Goal: Task Accomplishment & Management: Use online tool/utility

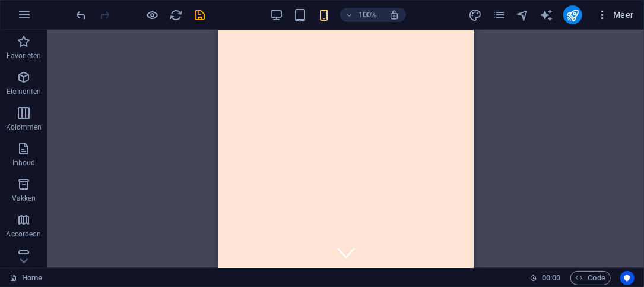
click at [603, 13] on icon "button" at bounding box center [602, 15] width 12 height 12
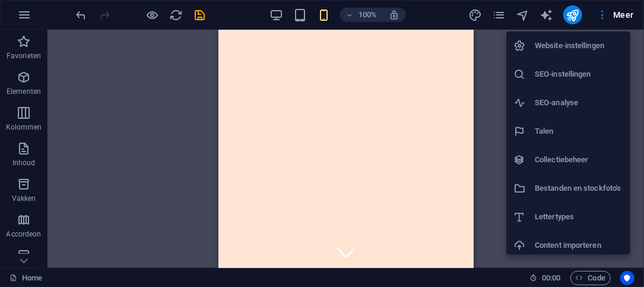
click at [505, 17] on div at bounding box center [322, 143] width 644 height 287
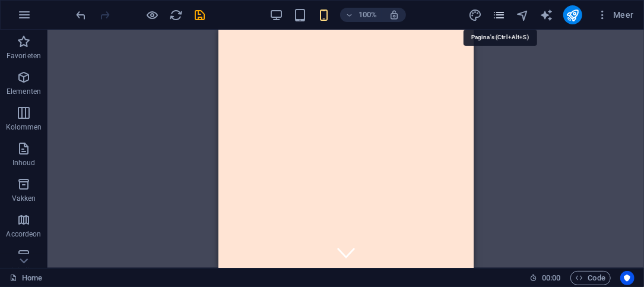
click at [503, 8] on icon "pages" at bounding box center [499, 15] width 14 height 14
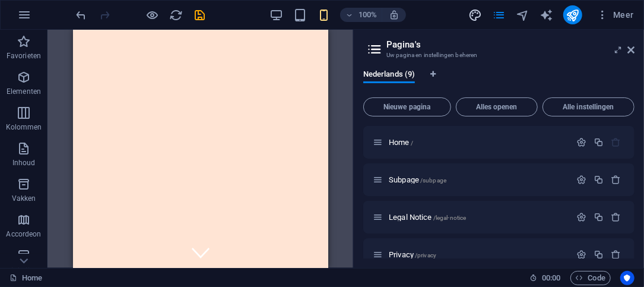
click at [472, 12] on icon "design" at bounding box center [475, 15] width 14 height 14
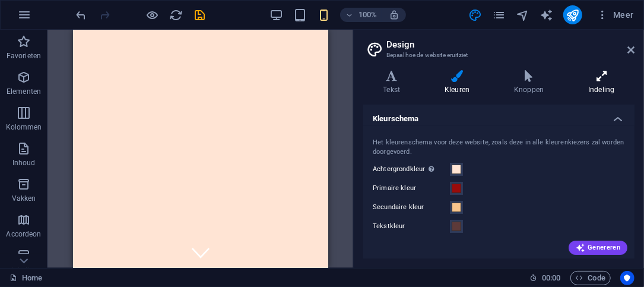
click at [612, 77] on icon at bounding box center [601, 76] width 66 height 12
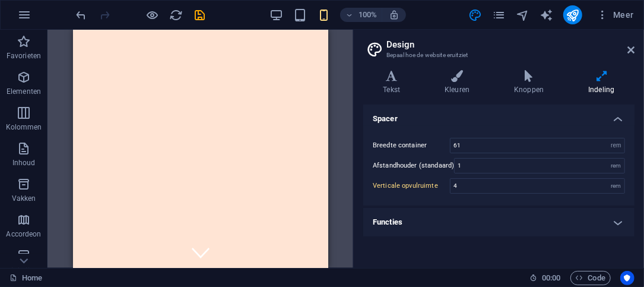
click at [523, 231] on h4 "Functies" at bounding box center [498, 222] width 271 height 28
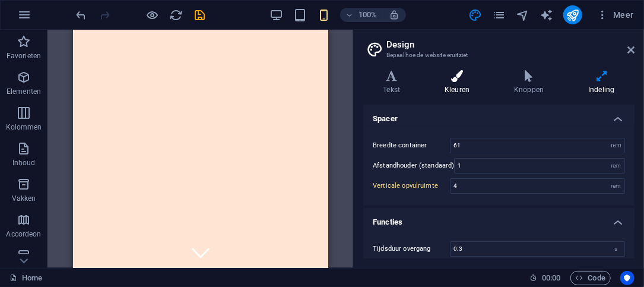
click at [459, 84] on h4 "Kleuren" at bounding box center [459, 82] width 69 height 25
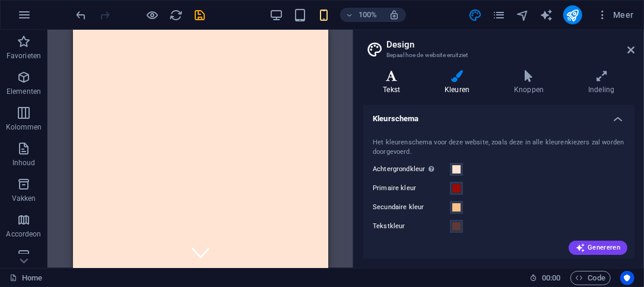
click at [406, 84] on h4 "Tekst" at bounding box center [394, 82] width 62 height 25
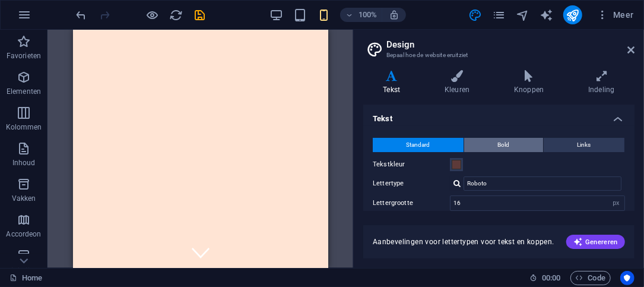
click at [510, 147] on button "Bold" at bounding box center [503, 145] width 79 height 14
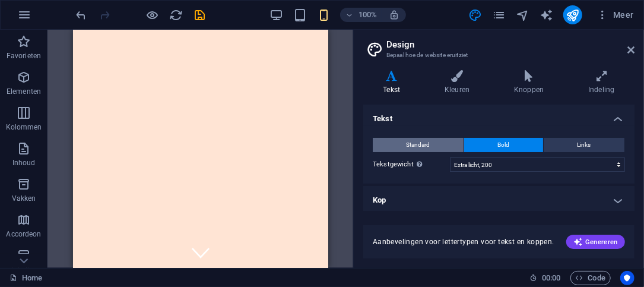
click at [396, 138] on button "Standard" at bounding box center [418, 145] width 91 height 14
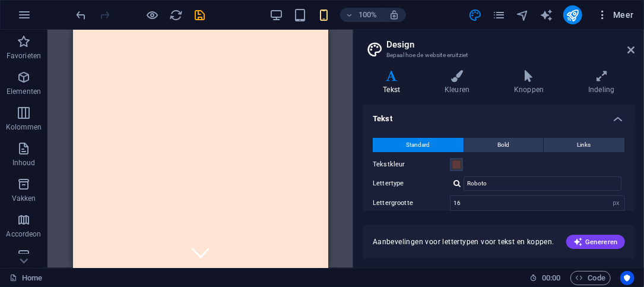
click at [614, 13] on span "Meer" at bounding box center [614, 15] width 37 height 12
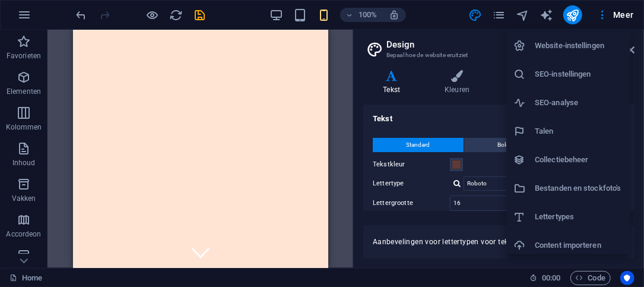
click at [590, 76] on h6 "SEO-instellingen" at bounding box center [579, 74] width 88 height 14
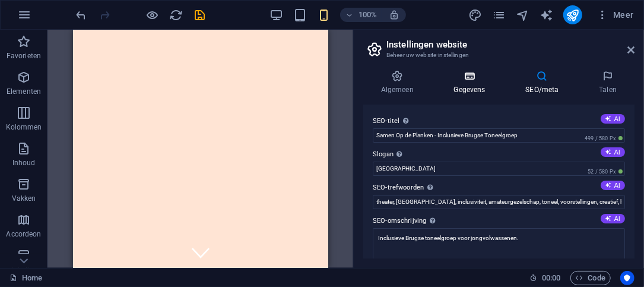
click at [465, 79] on icon at bounding box center [469, 76] width 67 height 12
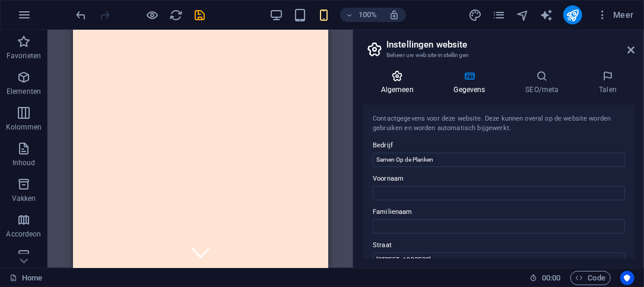
click at [405, 77] on icon at bounding box center [397, 76] width 68 height 12
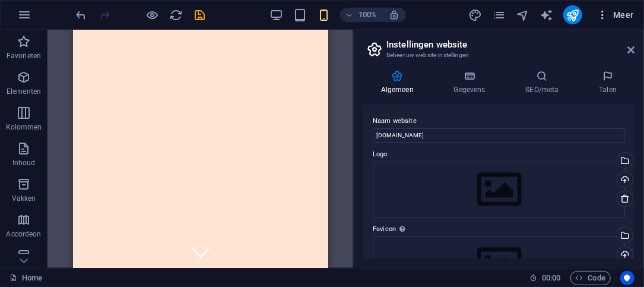
click at [622, 9] on span "Meer" at bounding box center [614, 15] width 37 height 12
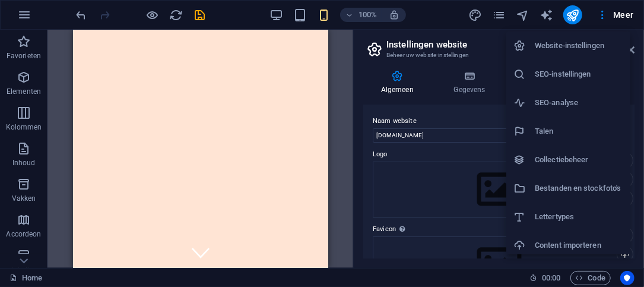
click at [593, 49] on h6 "Website-instellingen" at bounding box center [579, 46] width 88 height 14
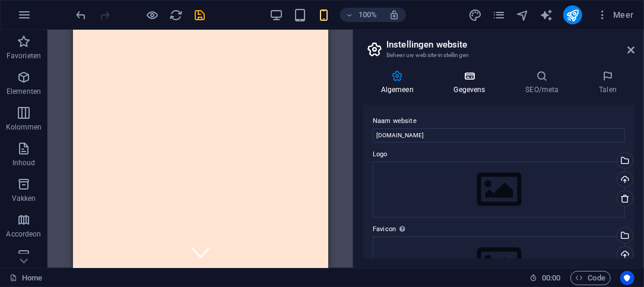
click at [483, 88] on h4 "Gegevens" at bounding box center [472, 82] width 72 height 25
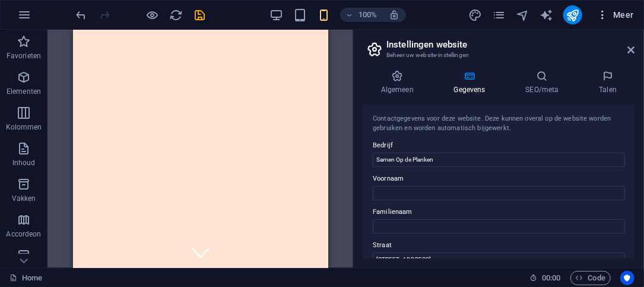
click at [612, 11] on span "Meer" at bounding box center [614, 15] width 37 height 12
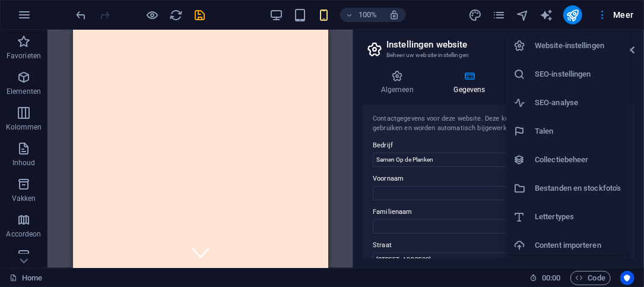
click at [587, 193] on h6 "Bestanden en stockfoto's" at bounding box center [579, 188] width 88 height 14
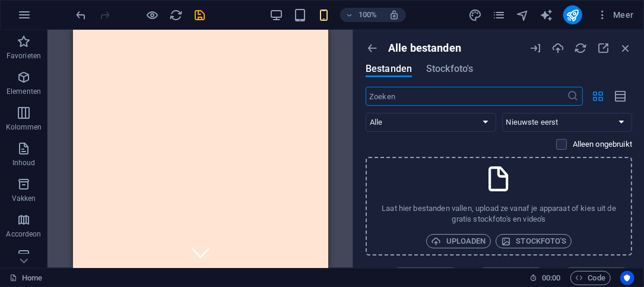
scroll to position [17, 0]
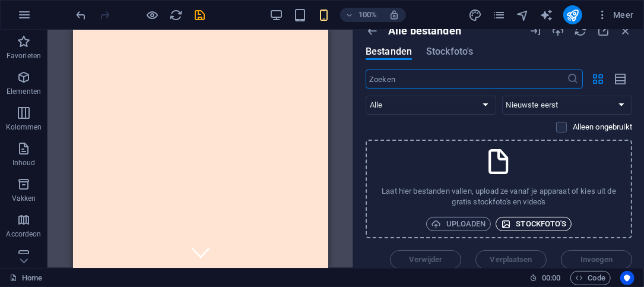
click at [549, 222] on span "Stockfoto's" at bounding box center [533, 224] width 65 height 14
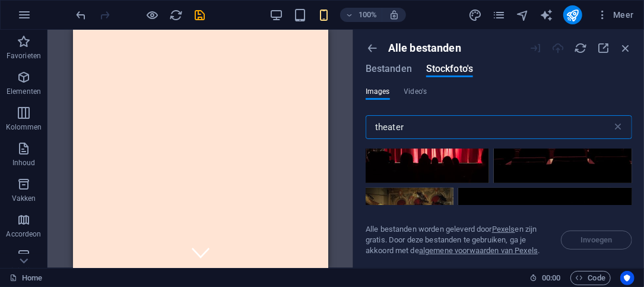
scroll to position [0, 0]
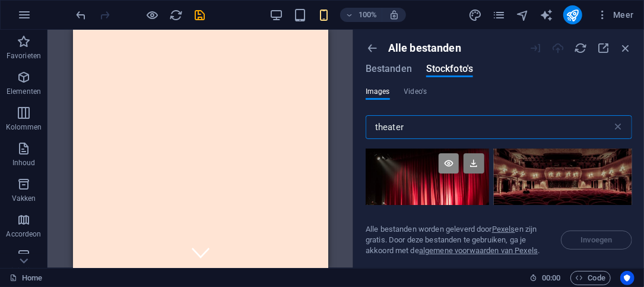
type input "theater"
click at [440, 171] on icon at bounding box center [449, 163] width 20 height 20
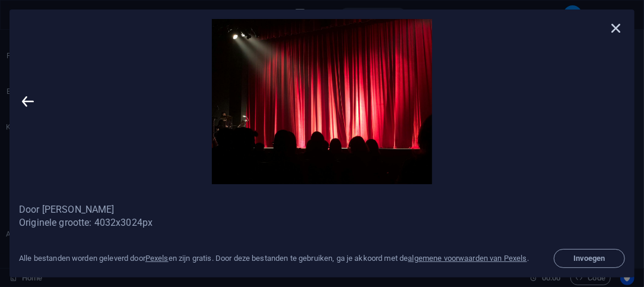
click at [618, 26] on icon at bounding box center [616, 28] width 18 height 18
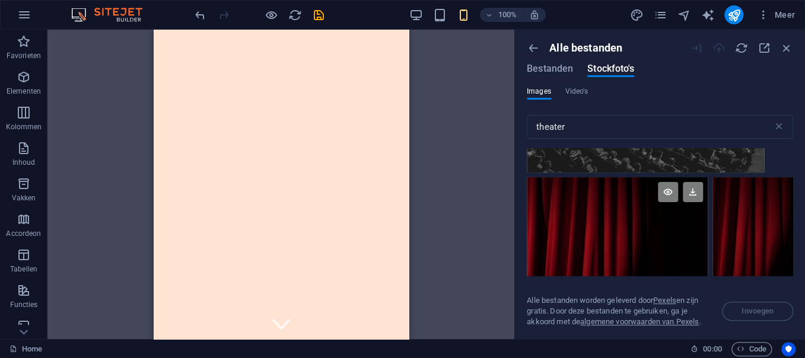
scroll to position [1216, 0]
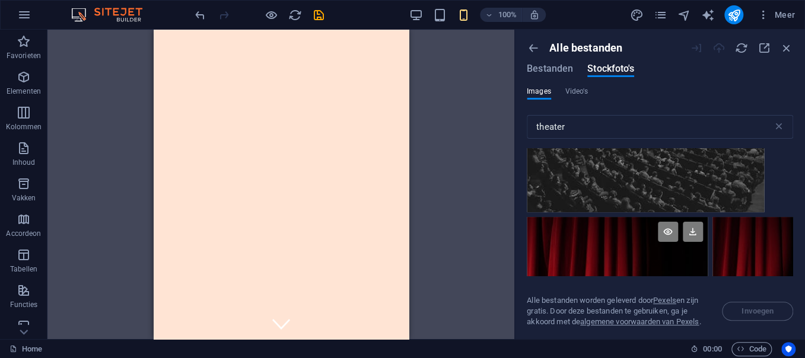
click at [606, 253] on div at bounding box center [617, 246] width 181 height 59
click at [643, 227] on icon at bounding box center [693, 232] width 20 height 20
click at [643, 228] on icon at bounding box center [778, 232] width 20 height 20
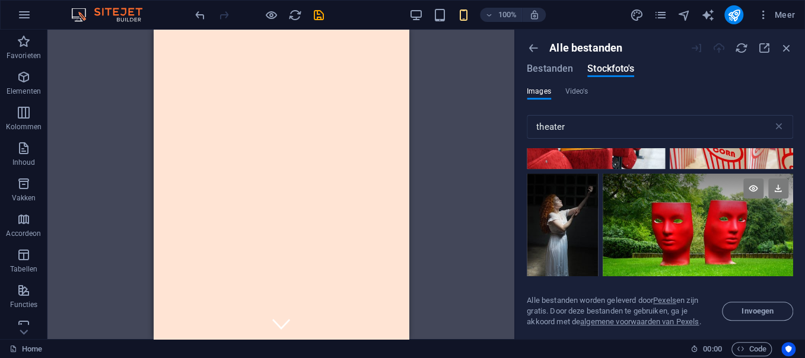
scroll to position [993, 0]
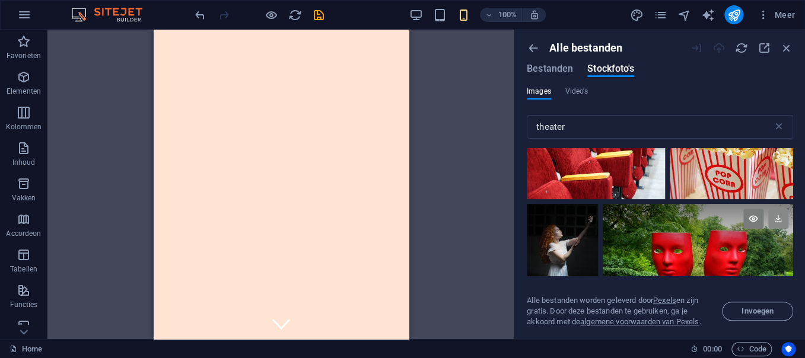
click at [643, 215] on icon at bounding box center [778, 219] width 20 height 20
click at [643, 286] on span "Invoegen" at bounding box center [758, 311] width 32 height 7
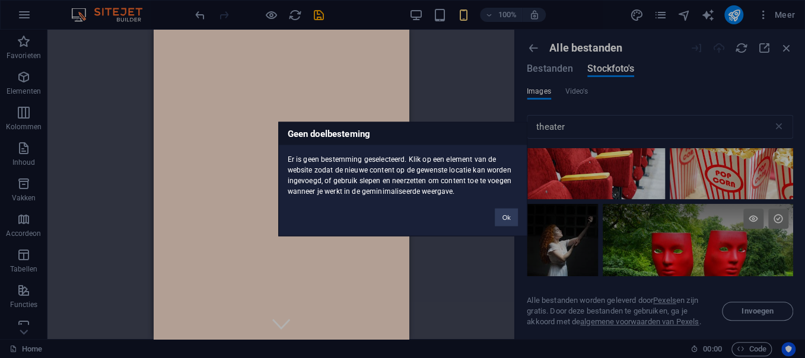
click at [516, 213] on button "Ok" at bounding box center [506, 218] width 23 height 18
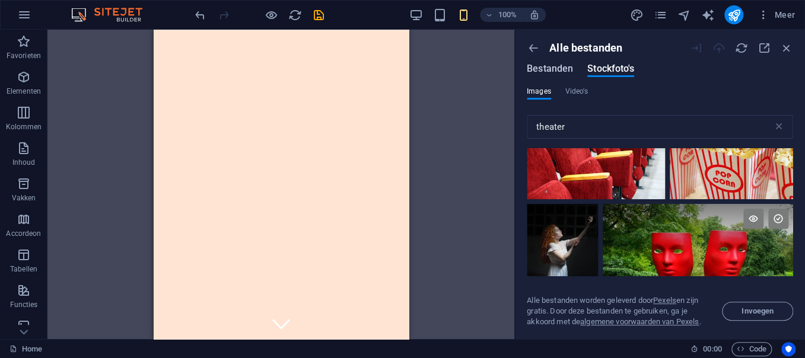
click at [556, 66] on span "Bestanden" at bounding box center [550, 69] width 46 height 14
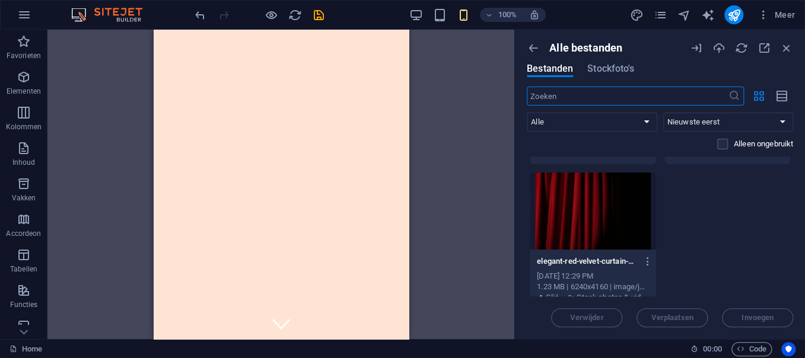
scroll to position [148, 0]
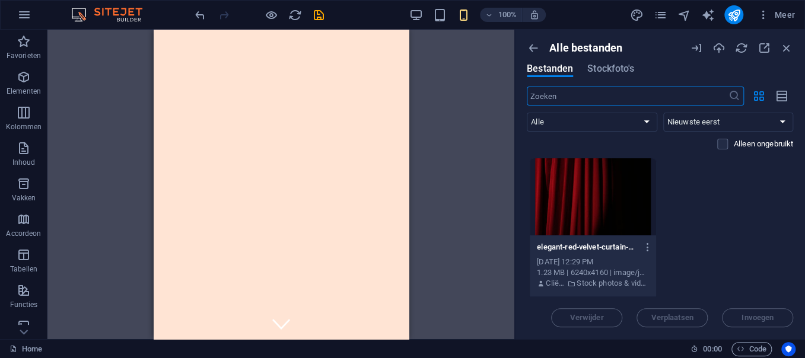
click at [592, 195] on div at bounding box center [593, 196] width 126 height 77
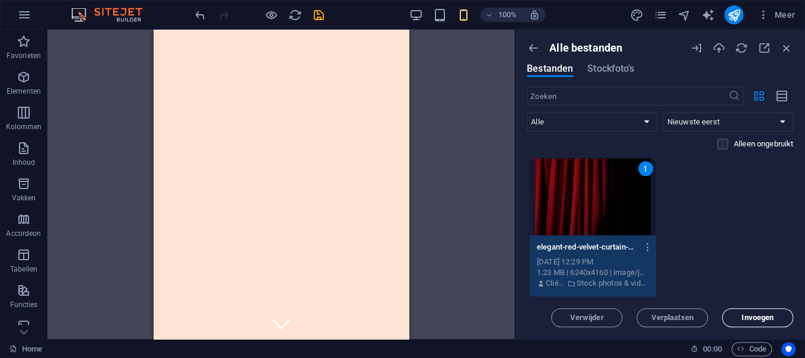
click at [643, 286] on span "Invoegen" at bounding box center [758, 318] width 32 height 7
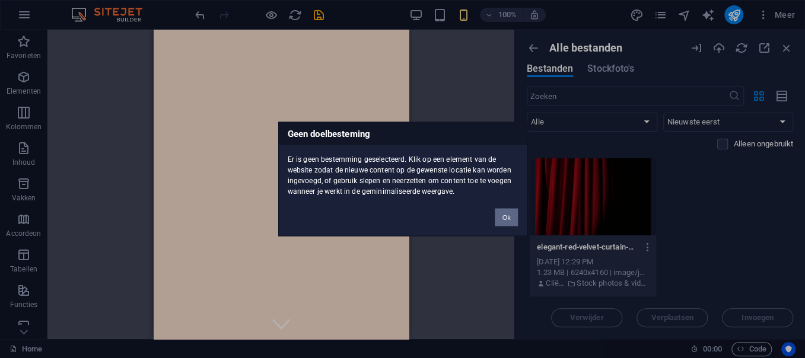
click at [504, 212] on button "Ok" at bounding box center [506, 218] width 23 height 18
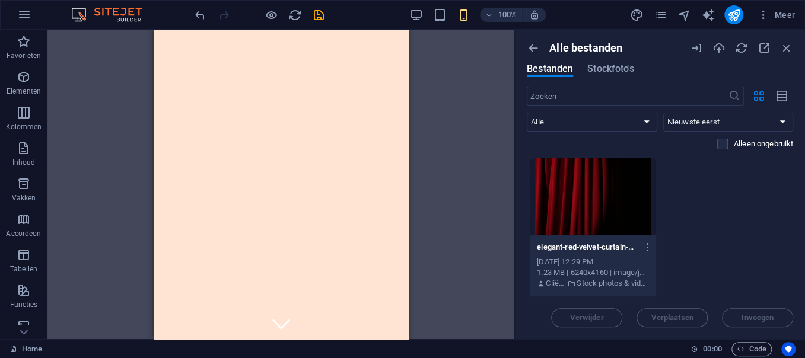
click at [608, 166] on div at bounding box center [593, 196] width 126 height 77
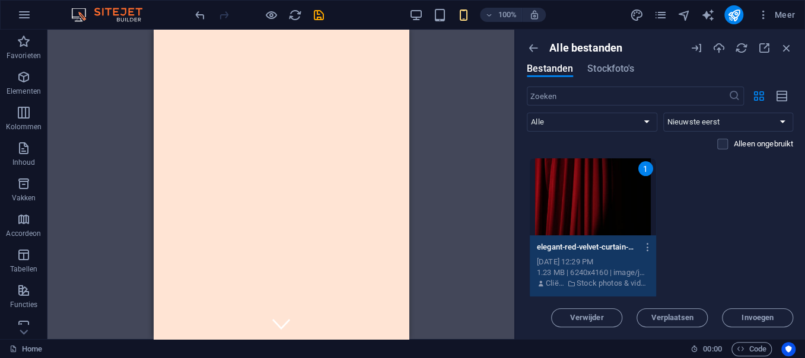
click at [643, 250] on div "elegant-red-velvet-curtain-with-dramatic-lighting-perfect-for-theater-themes-i3…" at bounding box center [593, 266] width 126 height 61
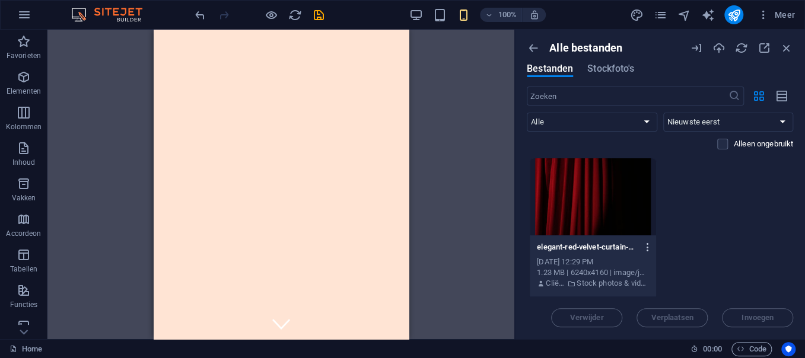
click at [643, 247] on icon "button" at bounding box center [648, 247] width 11 height 11
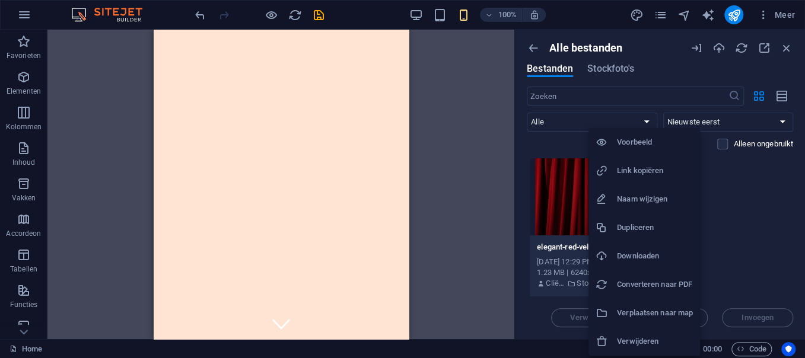
click at [643, 211] on div at bounding box center [402, 179] width 805 height 358
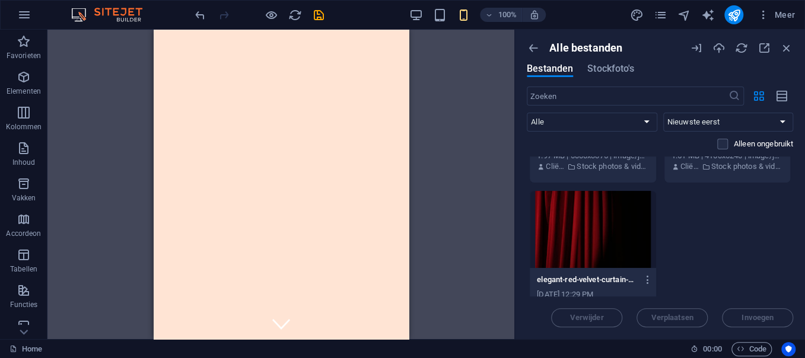
scroll to position [151, 0]
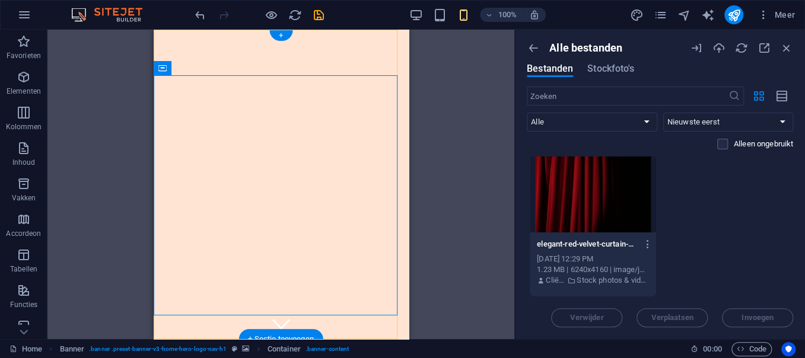
click at [279, 37] on div "+" at bounding box center [280, 35] width 23 height 11
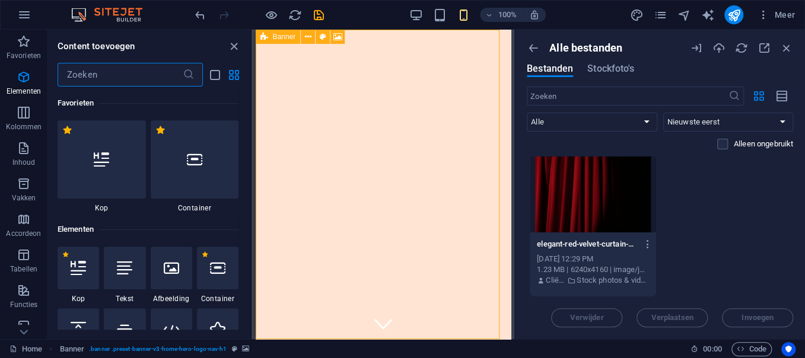
scroll to position [2075, 0]
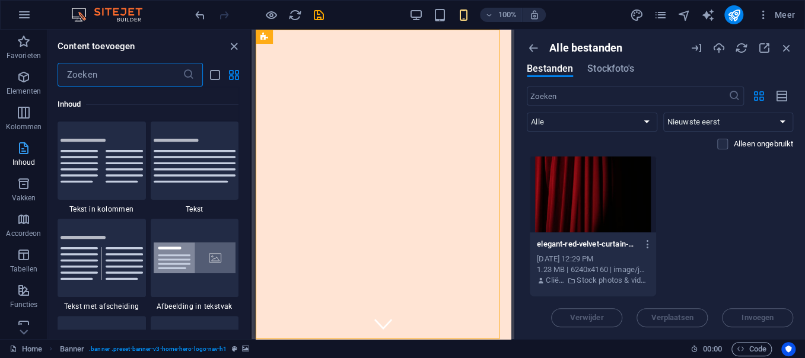
click at [37, 157] on span "Inhoud" at bounding box center [23, 155] width 47 height 28
click at [24, 154] on icon "button" at bounding box center [24, 148] width 14 height 14
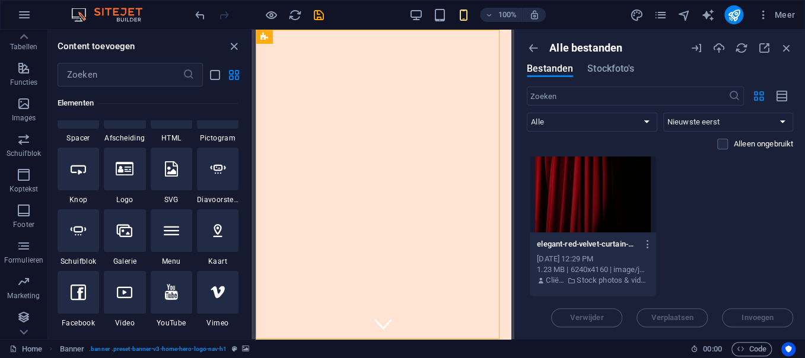
scroll to position [224, 0]
click at [30, 109] on span "Images" at bounding box center [23, 110] width 47 height 28
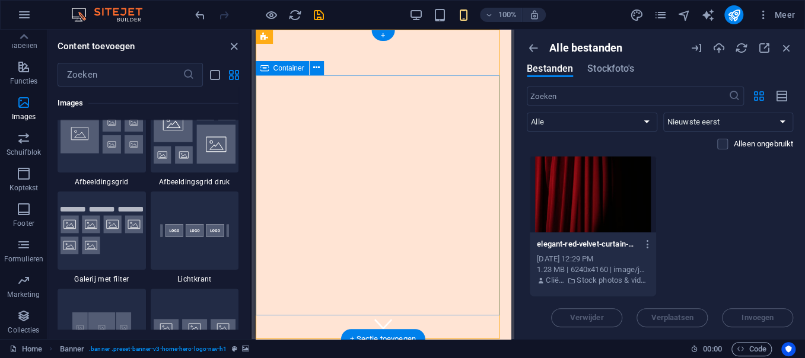
scroll to position [6015, 0]
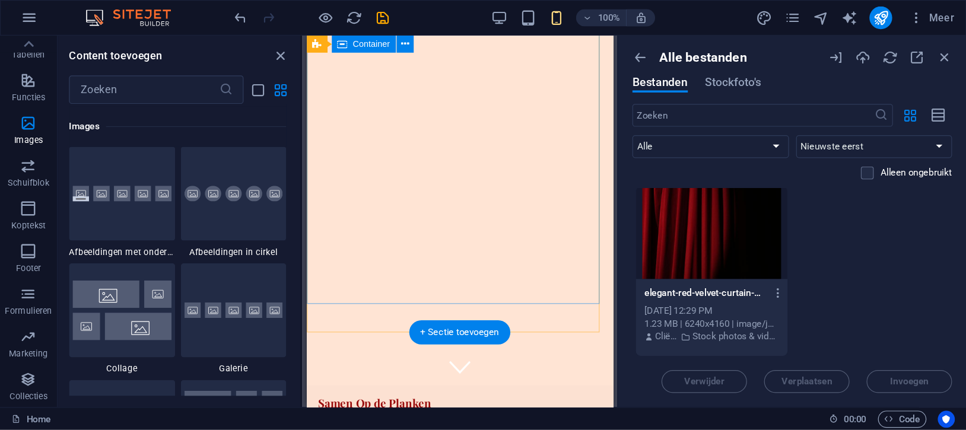
scroll to position [0, 0]
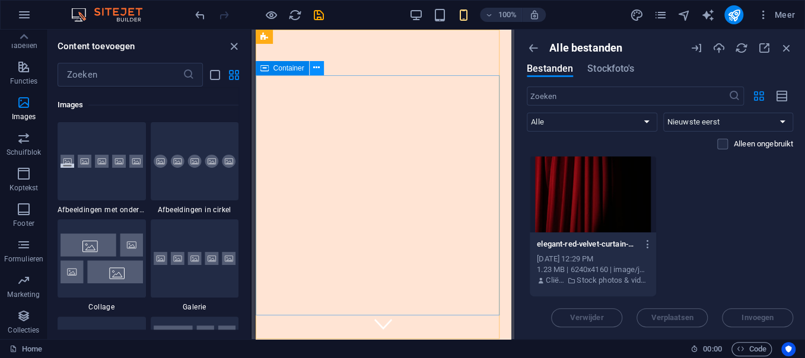
click at [316, 72] on icon at bounding box center [316, 68] width 7 height 12
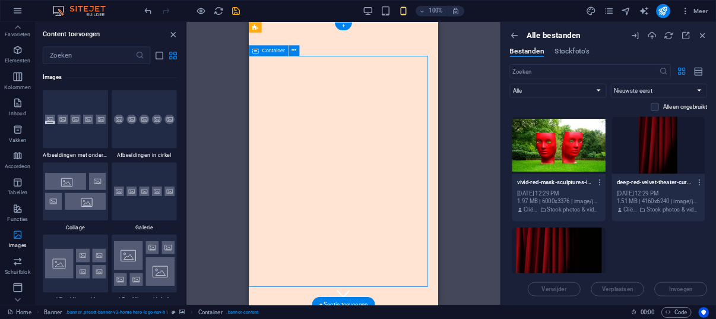
scroll to position [6015, 0]
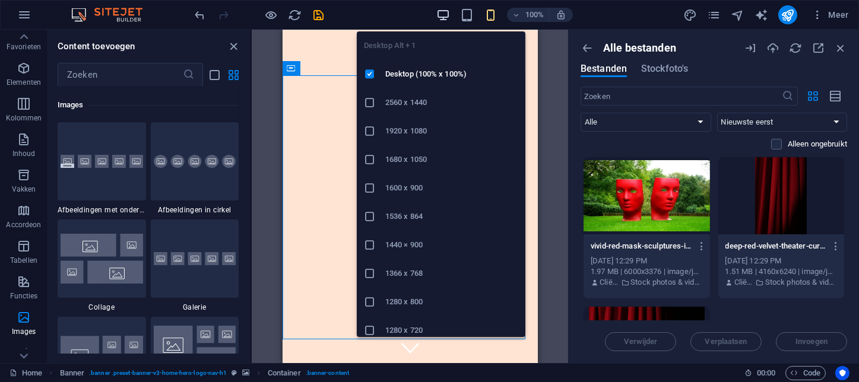
click at [440, 14] on icon "button" at bounding box center [443, 15] width 14 height 14
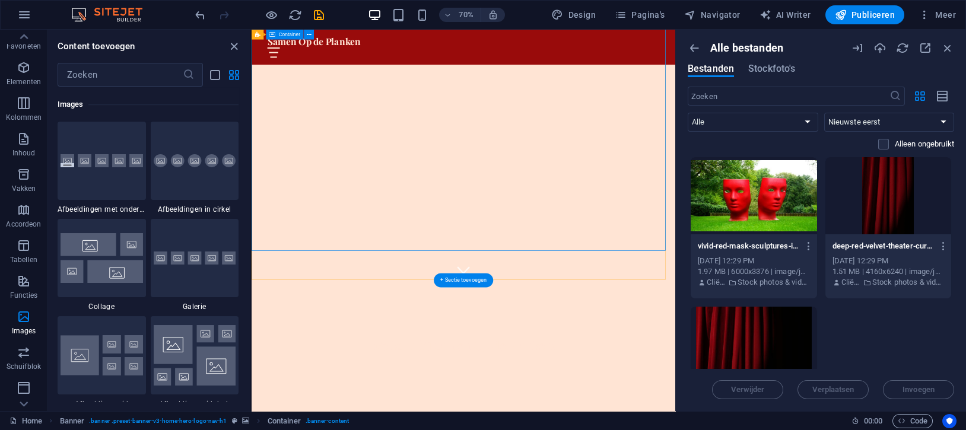
scroll to position [0, 0]
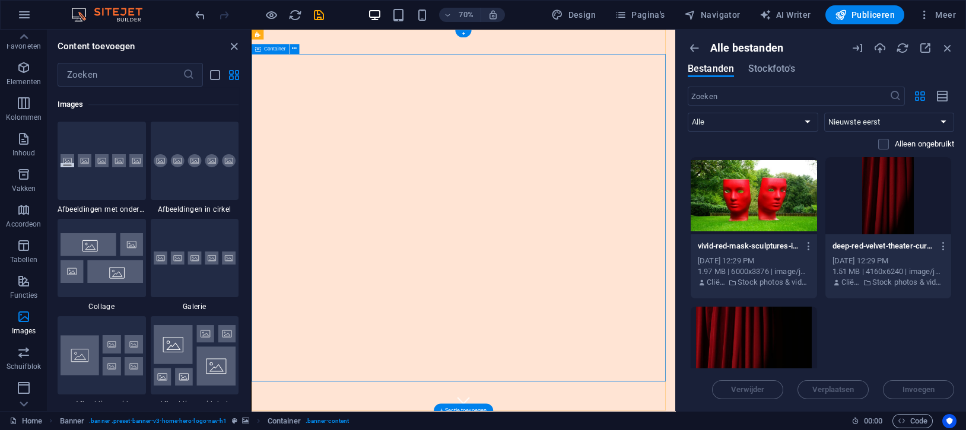
click at [269, 45] on div "Container" at bounding box center [270, 49] width 37 height 10
click at [292, 50] on icon at bounding box center [294, 49] width 5 height 9
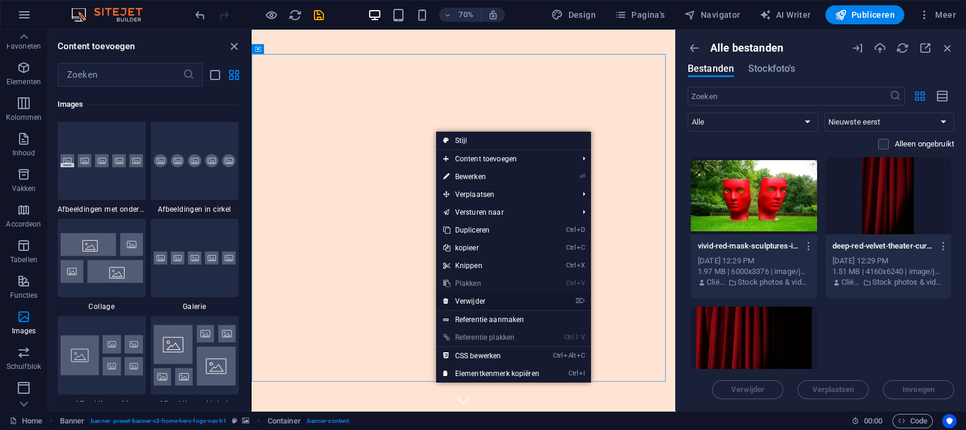
click at [501, 286] on link "⌦ Verwijder" at bounding box center [491, 302] width 110 height 18
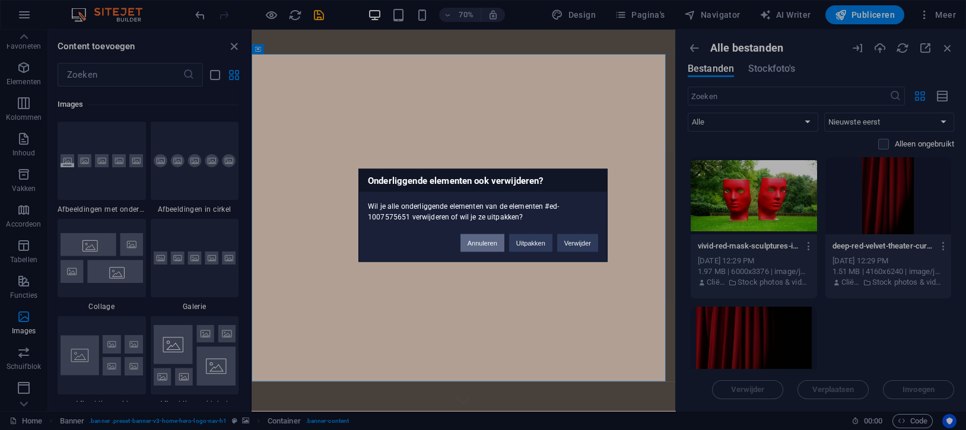
click at [469, 240] on button "Annuleren" at bounding box center [482, 243] width 44 height 18
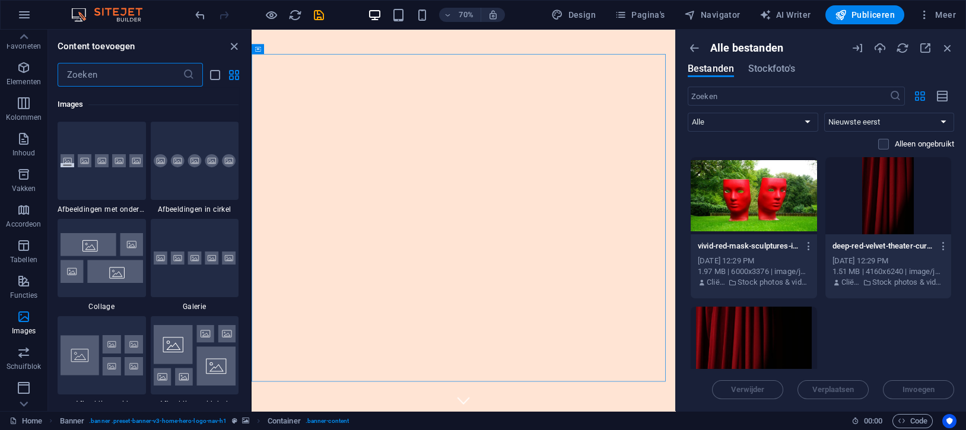
click at [171, 75] on input "text" at bounding box center [120, 75] width 125 height 24
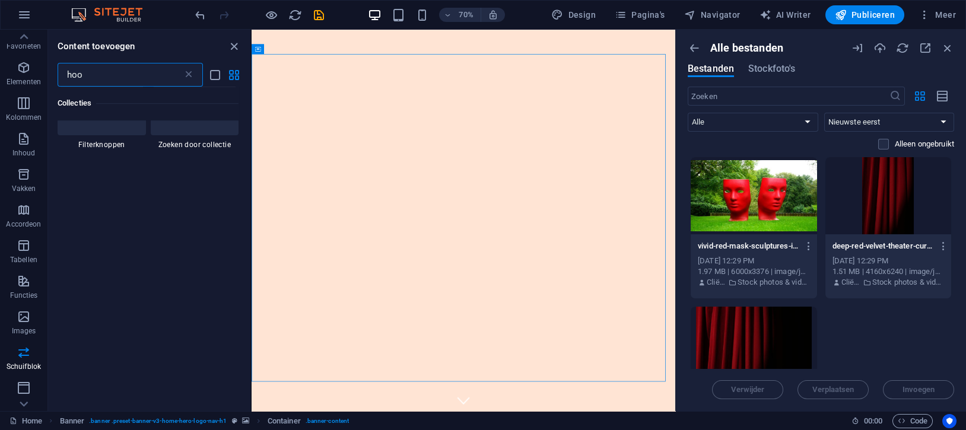
scroll to position [3057, 0]
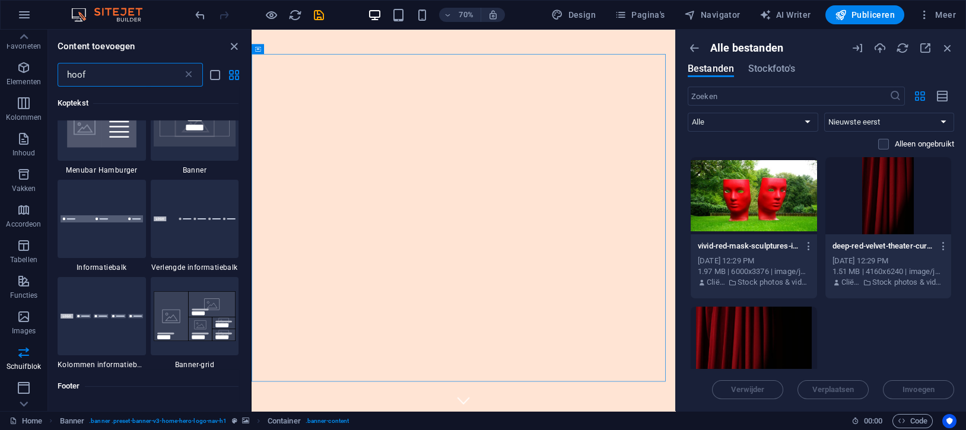
type input "hoofd"
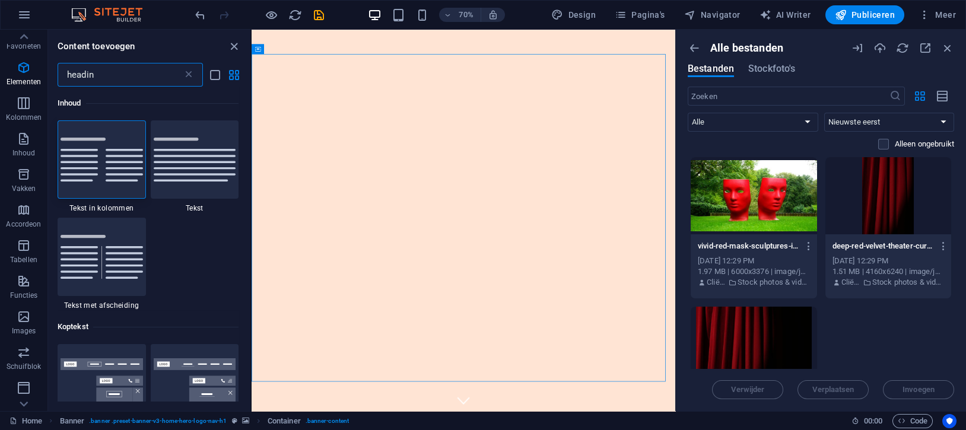
type input "heading"
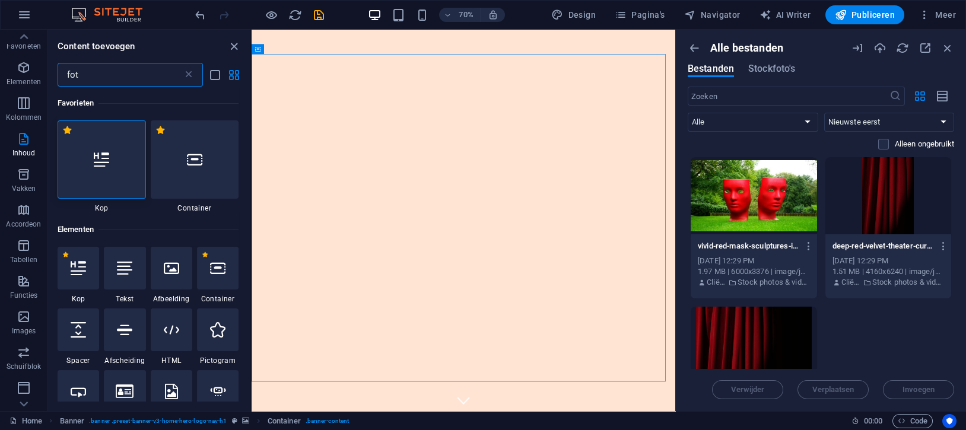
type input "foto"
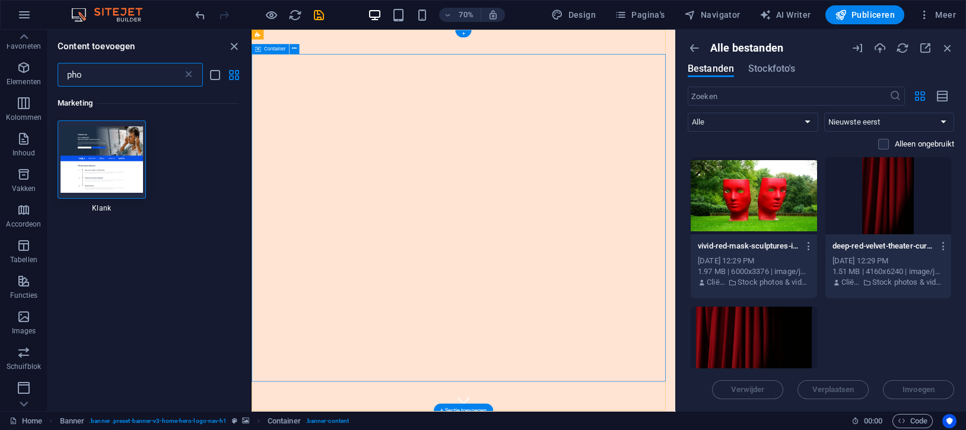
type input "pho"
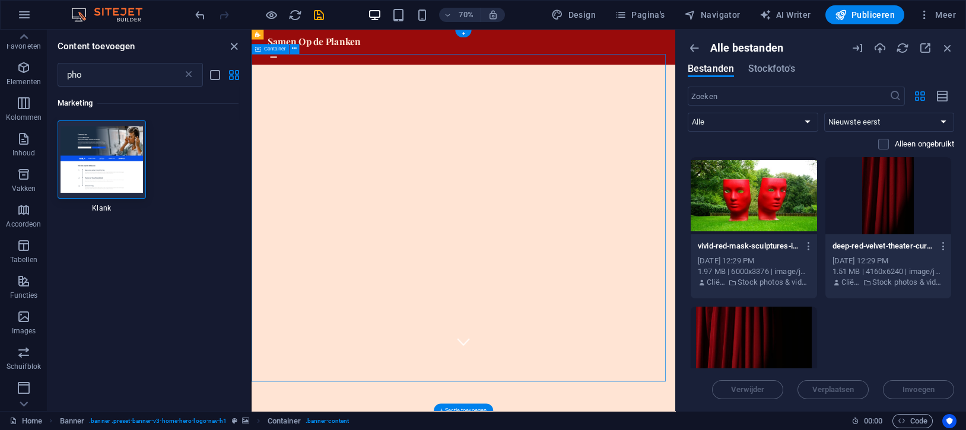
scroll to position [266, 0]
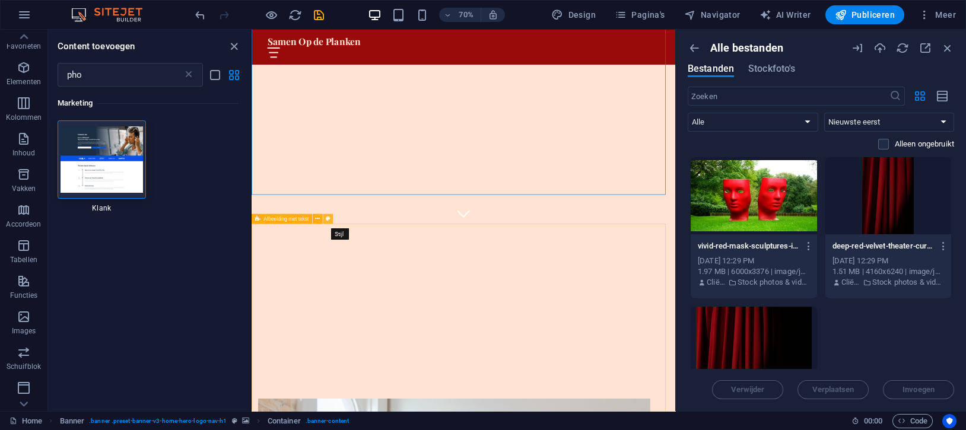
click at [327, 221] on icon at bounding box center [328, 219] width 5 height 9
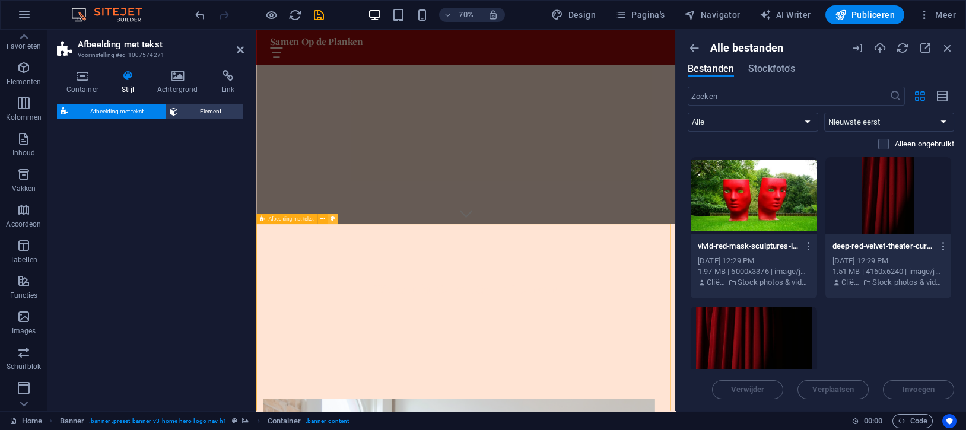
select select "rem"
select select "px"
select select "preset-text-with-image-v4-about-image-text"
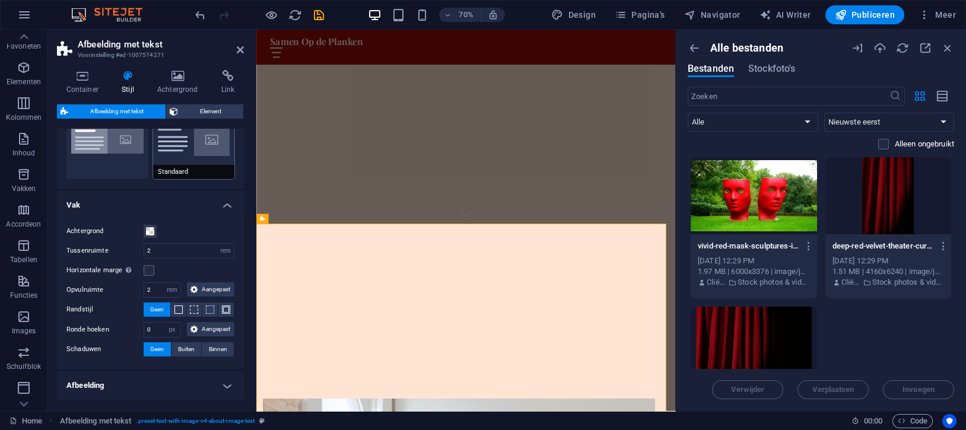
scroll to position [103, 0]
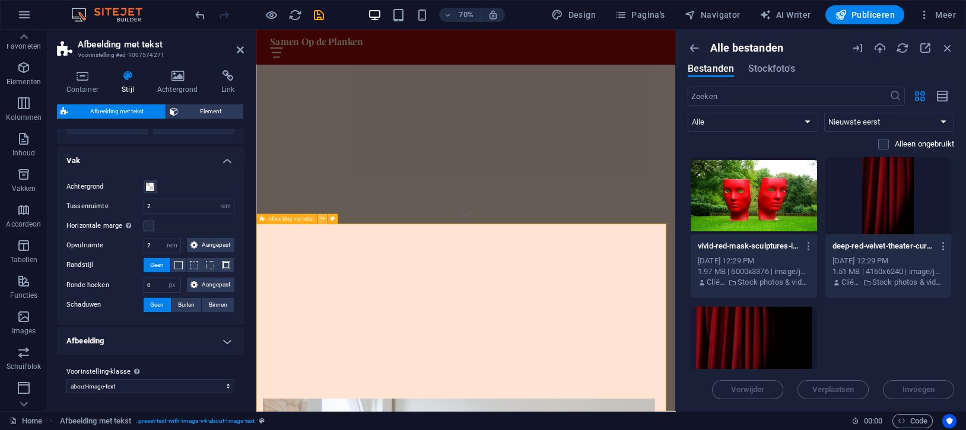
click at [322, 221] on icon at bounding box center [322, 219] width 5 height 9
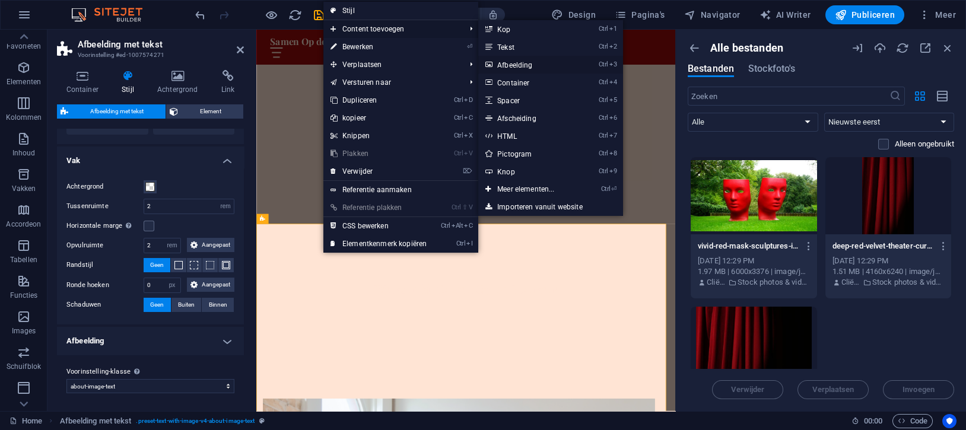
click at [516, 60] on link "Ctrl 3 Afbeelding" at bounding box center [528, 65] width 100 height 18
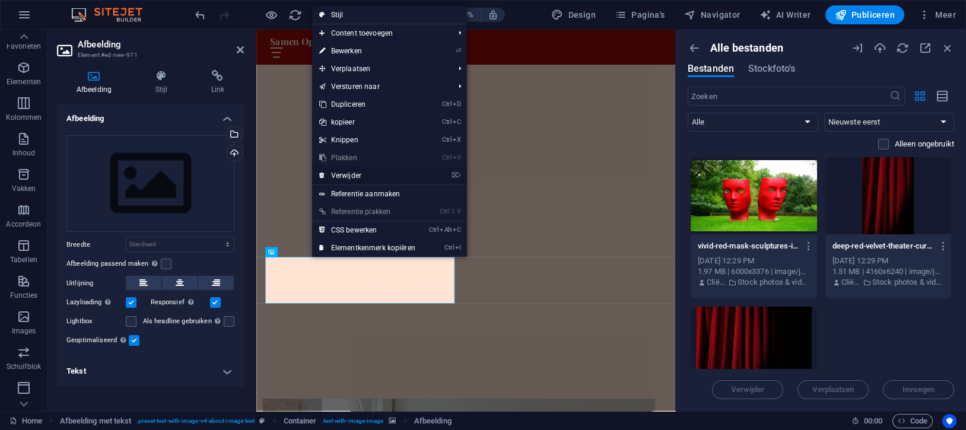
click at [397, 176] on link "⌦ Verwijder" at bounding box center [367, 176] width 110 height 18
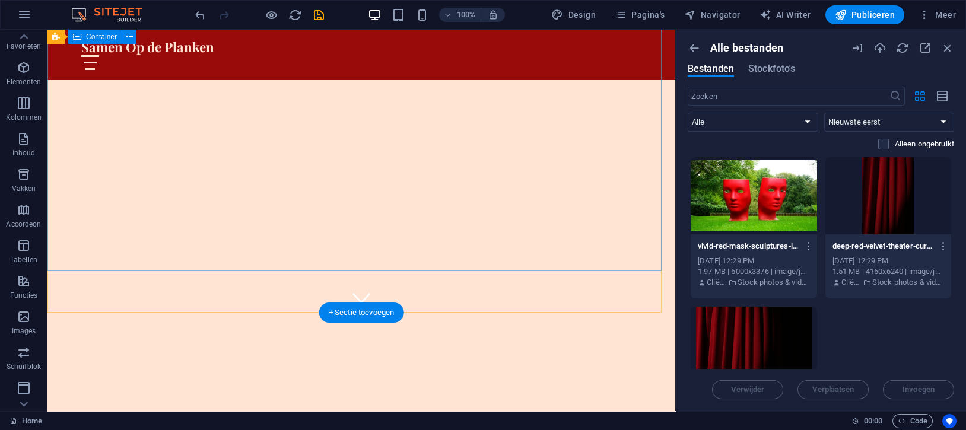
scroll to position [0, 0]
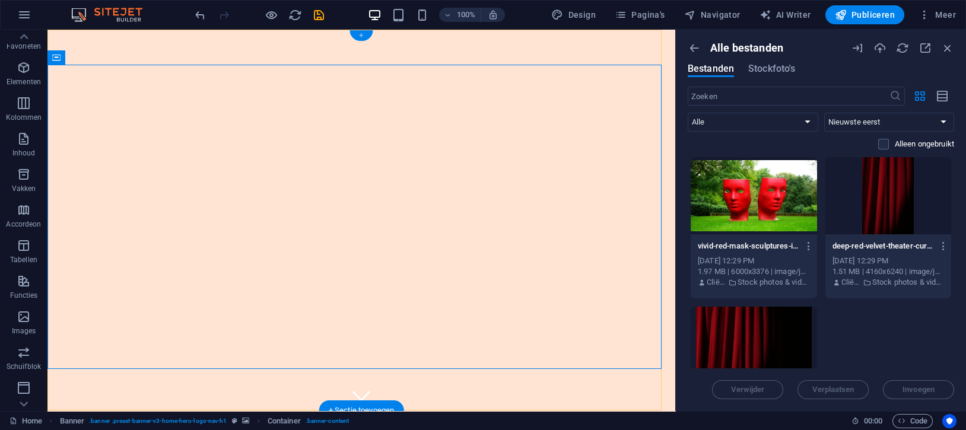
click at [360, 36] on div "+" at bounding box center [361, 35] width 23 height 11
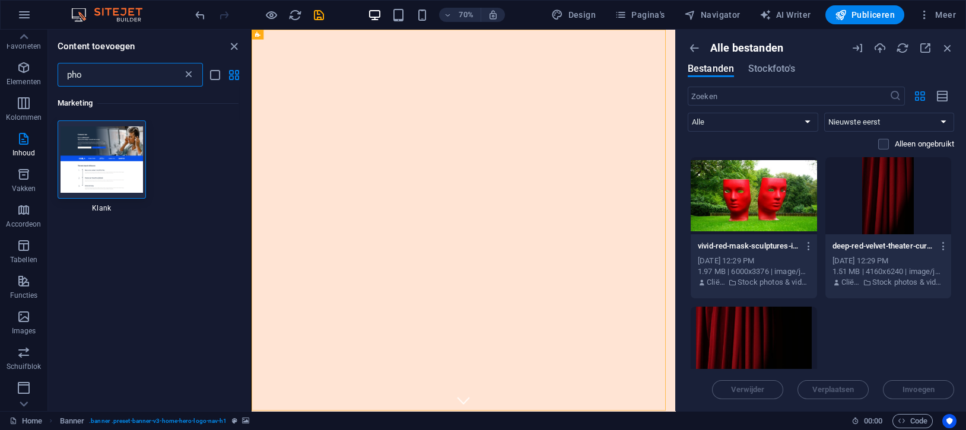
click at [185, 75] on icon at bounding box center [189, 75] width 12 height 12
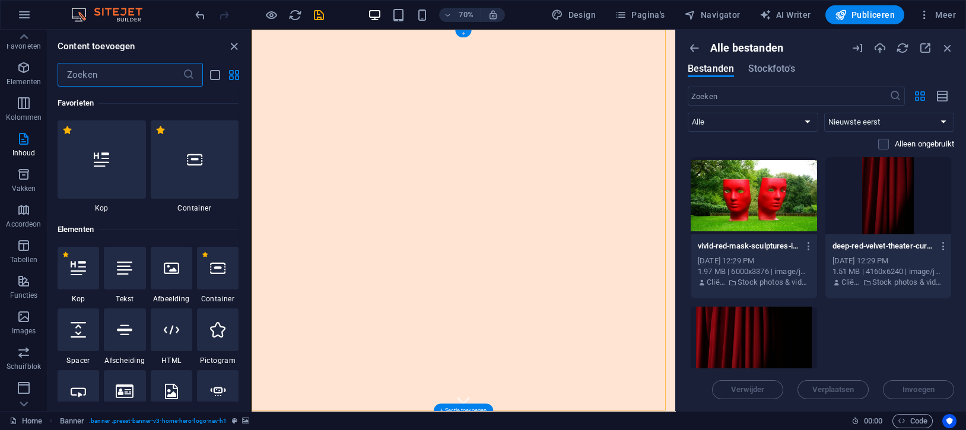
click at [468, 34] on div "+" at bounding box center [463, 34] width 16 height 8
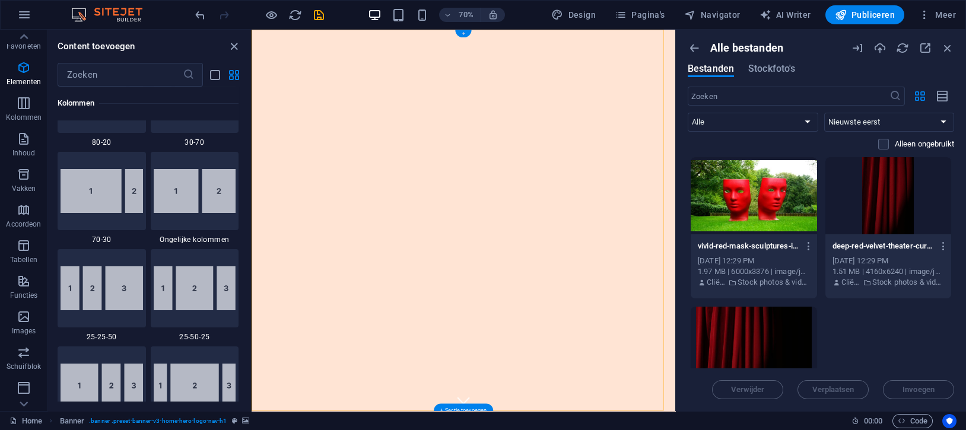
scroll to position [2076, 0]
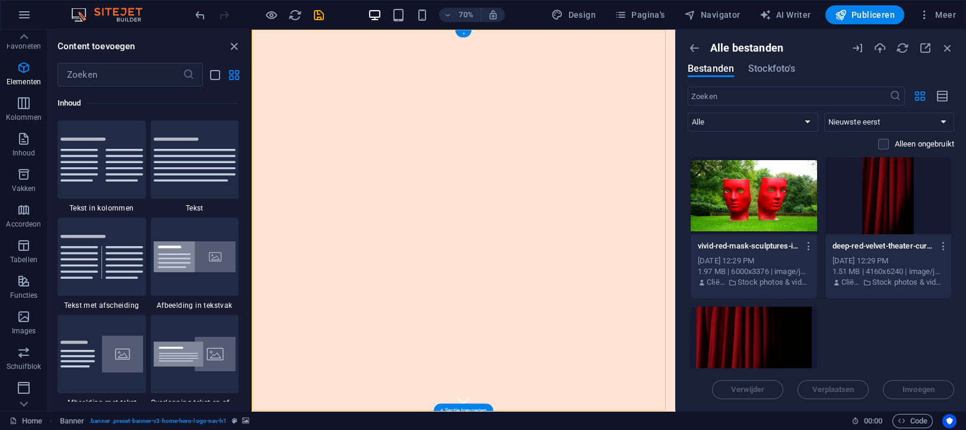
click at [468, 34] on div "+" at bounding box center [463, 34] width 16 height 8
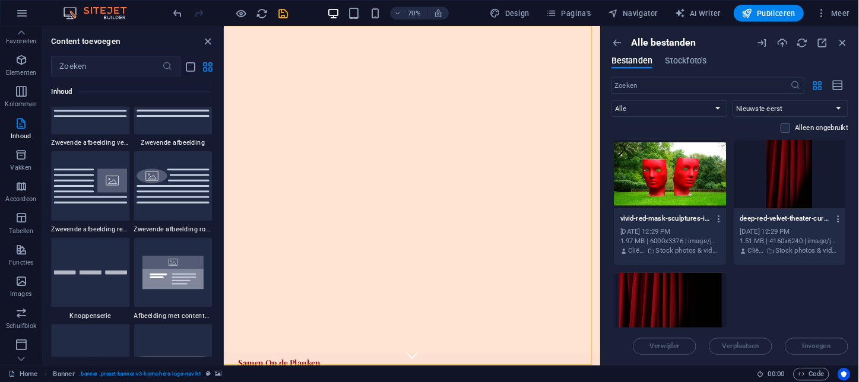
scroll to position [2610, 0]
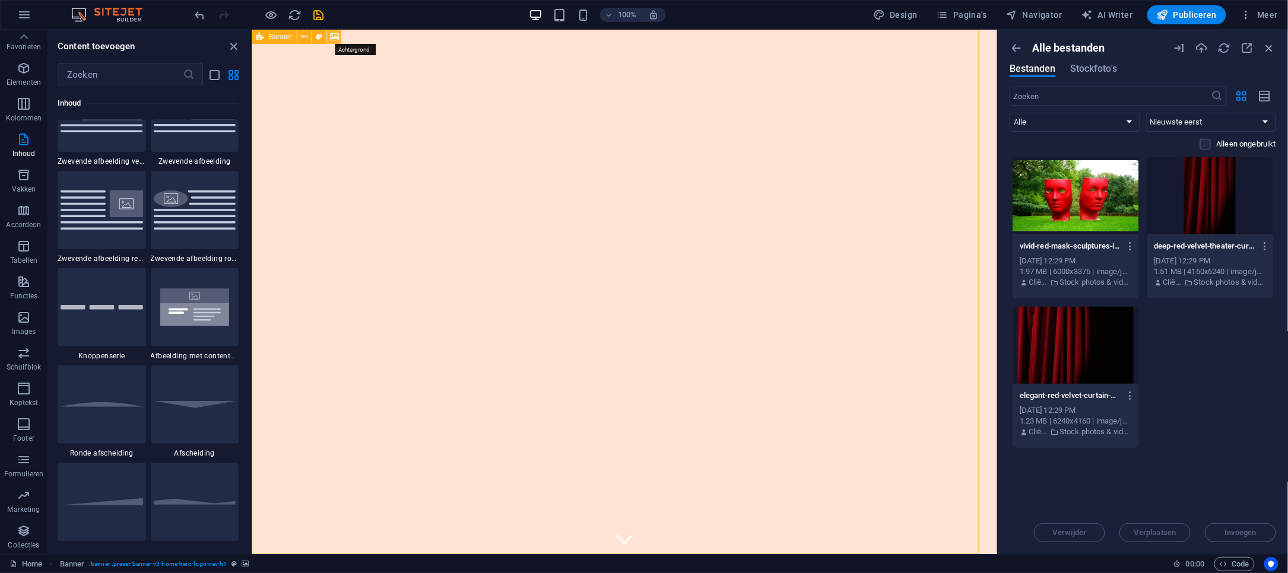
click at [333, 38] on icon at bounding box center [334, 37] width 9 height 12
select select "ms"
select select "s"
select select "progressive"
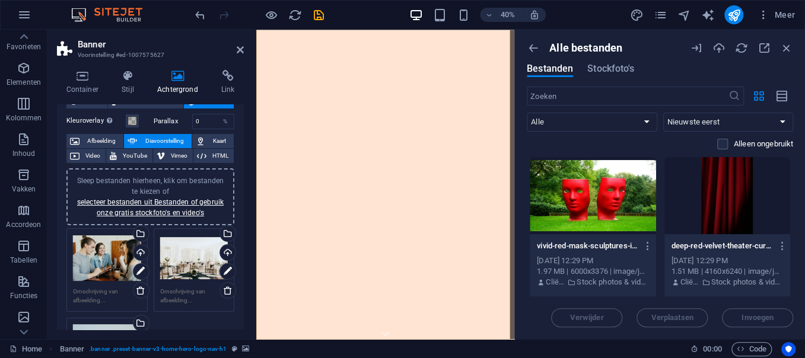
scroll to position [0, 0]
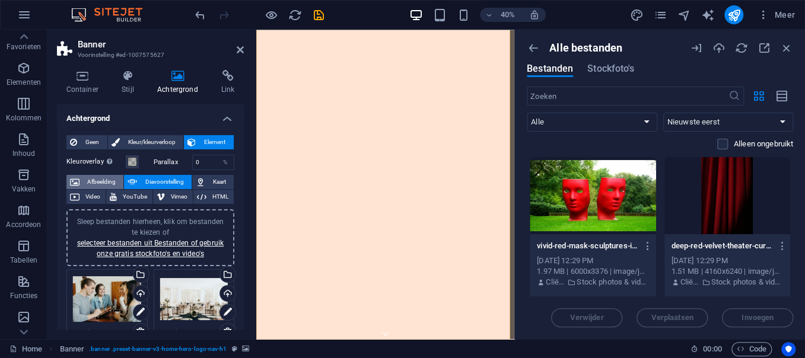
click at [105, 175] on span "Afbeelding" at bounding box center [101, 182] width 37 height 14
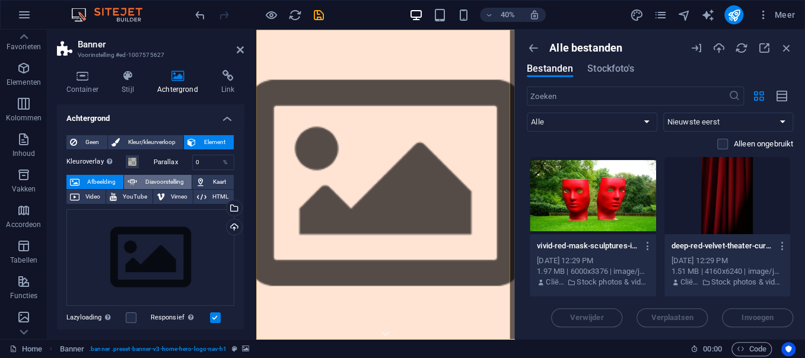
click at [171, 177] on span "Diavoorstelling" at bounding box center [164, 182] width 47 height 14
select select "ms"
select select "s"
select select "progressive"
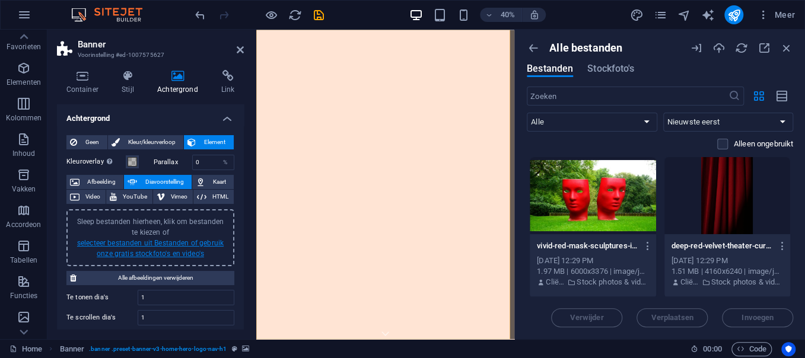
click at [186, 242] on link "selecteer bestanden uit Bestanden of gebruik onze gratis stockfoto's en video's" at bounding box center [150, 248] width 147 height 19
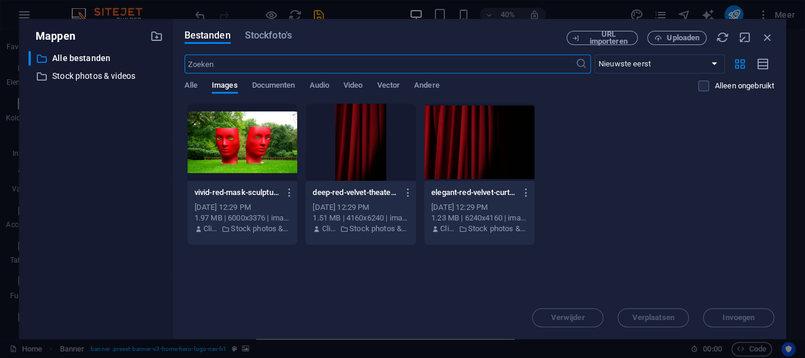
click at [253, 148] on div at bounding box center [243, 142] width 110 height 77
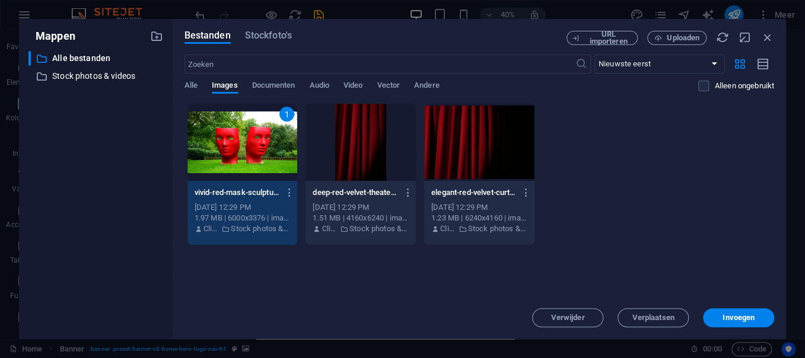
click at [326, 131] on div at bounding box center [361, 142] width 110 height 77
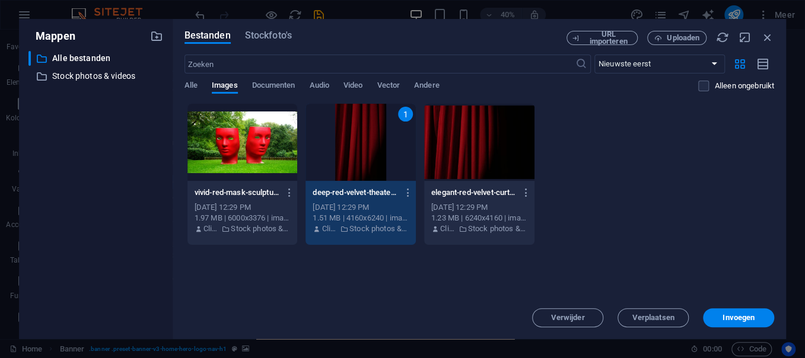
click at [218, 118] on div at bounding box center [243, 142] width 110 height 77
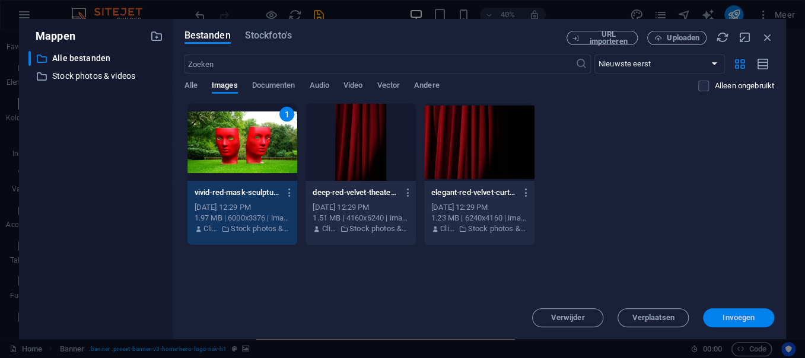
click at [643, 286] on span "Invoegen" at bounding box center [739, 318] width 32 height 7
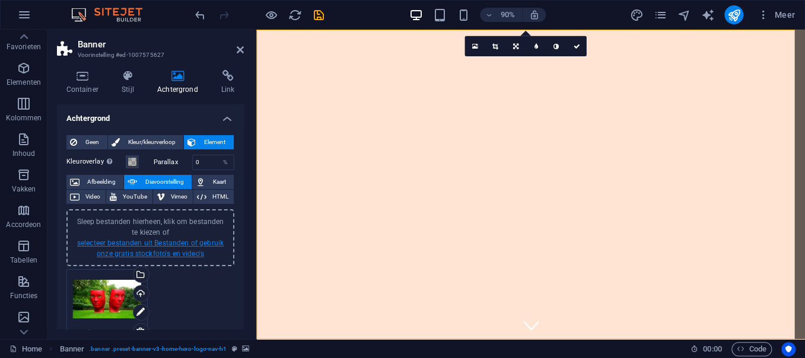
click at [136, 239] on link "selecteer bestanden uit Bestanden of gebruik onze gratis stockfoto's en video's" at bounding box center [150, 248] width 147 height 19
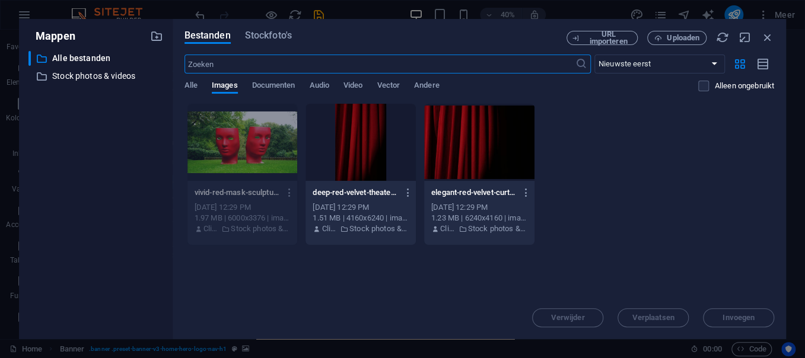
click at [380, 161] on div at bounding box center [361, 142] width 110 height 77
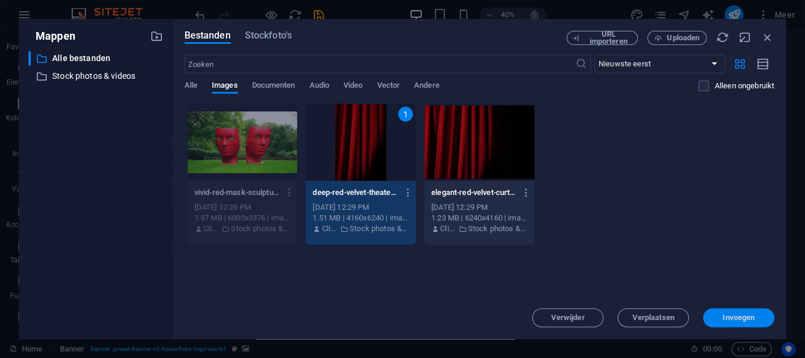
click at [643, 286] on span "Invoegen" at bounding box center [739, 318] width 32 height 7
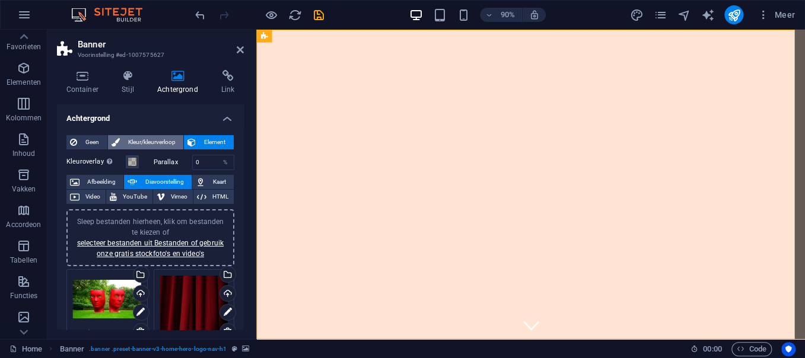
click at [153, 142] on span "Kleur/kleurverloop" at bounding box center [151, 142] width 57 height 14
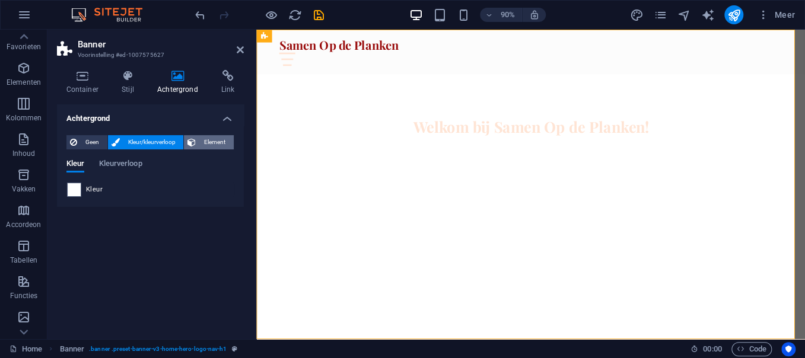
click at [209, 142] on span "Element" at bounding box center [214, 142] width 31 height 14
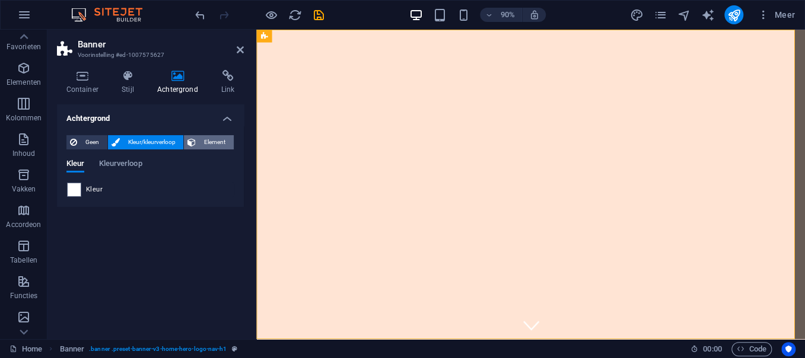
select select "ms"
select select "s"
select select "progressive"
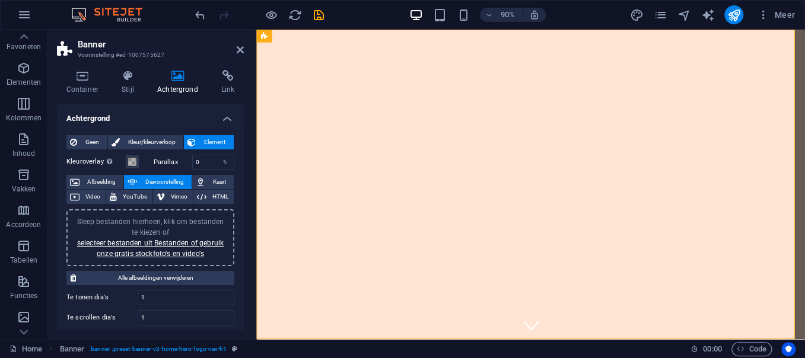
click at [183, 177] on span "Diavoorstelling" at bounding box center [164, 182] width 47 height 14
click at [176, 239] on link "selecteer bestanden uit Bestanden of gebruik onze gratis stockfoto's en video's" at bounding box center [150, 248] width 147 height 19
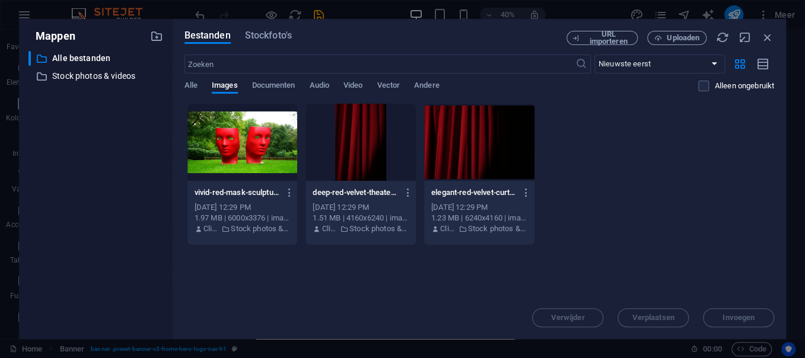
click at [253, 150] on div at bounding box center [243, 142] width 110 height 77
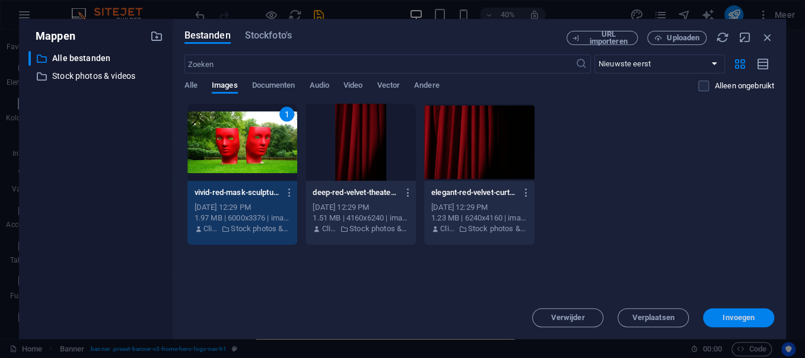
drag, startPoint x: 734, startPoint y: 320, endPoint x: 491, endPoint y: 312, distance: 242.8
click at [643, 286] on span "Invoegen" at bounding box center [739, 318] width 32 height 7
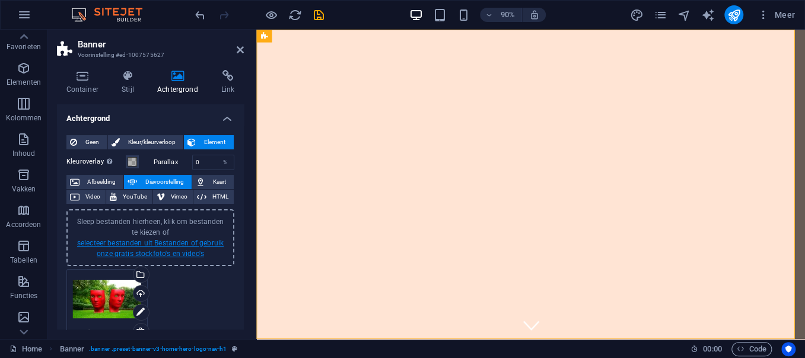
click at [173, 241] on link "selecteer bestanden uit Bestanden of gebruik onze gratis stockfoto's en video's" at bounding box center [150, 248] width 147 height 19
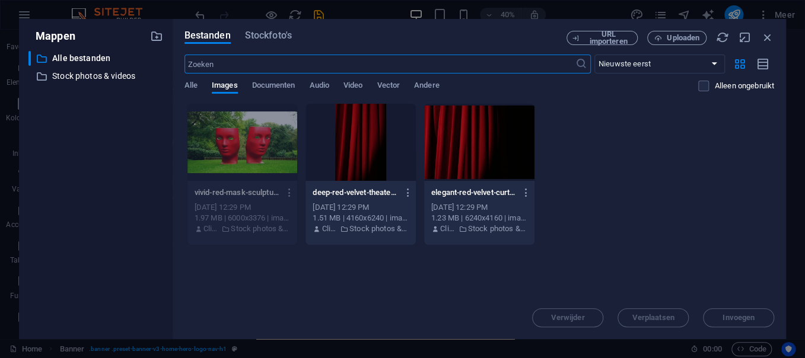
drag, startPoint x: 477, startPoint y: 142, endPoint x: 498, endPoint y: 184, distance: 47.2
click at [477, 142] on div at bounding box center [479, 142] width 110 height 77
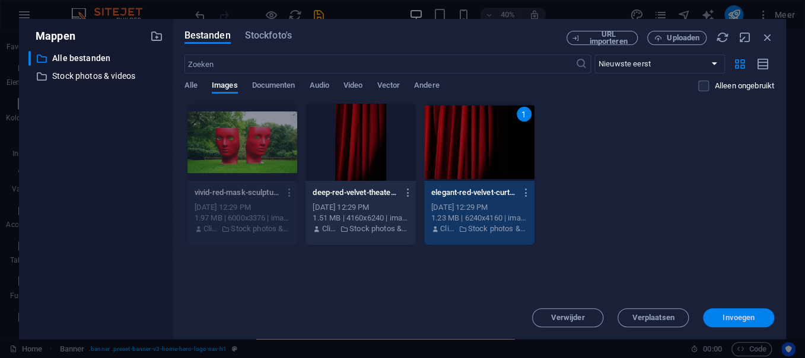
click at [643, 286] on span "Invoegen" at bounding box center [739, 318] width 62 height 7
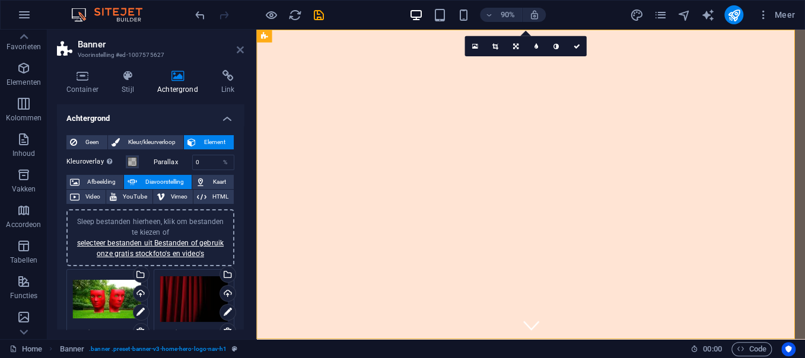
click at [242, 52] on icon at bounding box center [240, 49] width 7 height 9
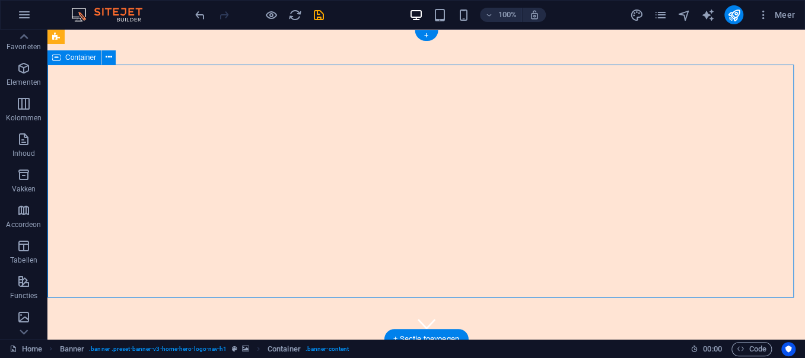
drag, startPoint x: 746, startPoint y: 163, endPoint x: 155, endPoint y: 131, distance: 591.9
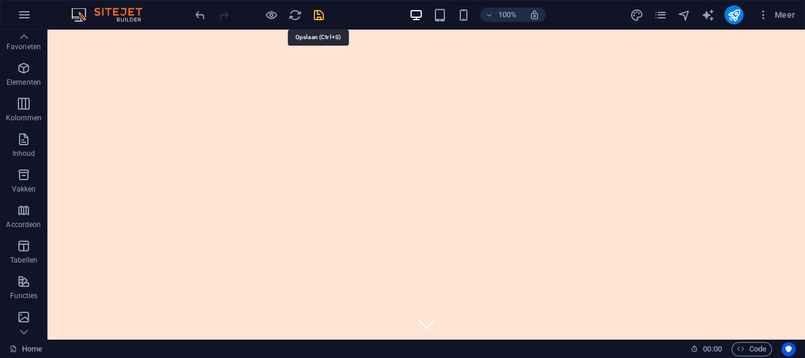
click at [320, 9] on icon "save" at bounding box center [319, 15] width 14 height 14
checkbox input "false"
click at [643, 12] on icon "pages" at bounding box center [660, 15] width 14 height 14
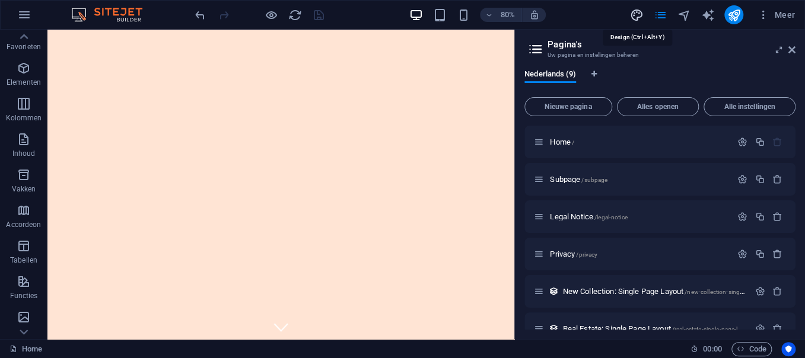
click at [639, 12] on icon "design" at bounding box center [637, 15] width 14 height 14
select select "px"
select select "200"
select select "px"
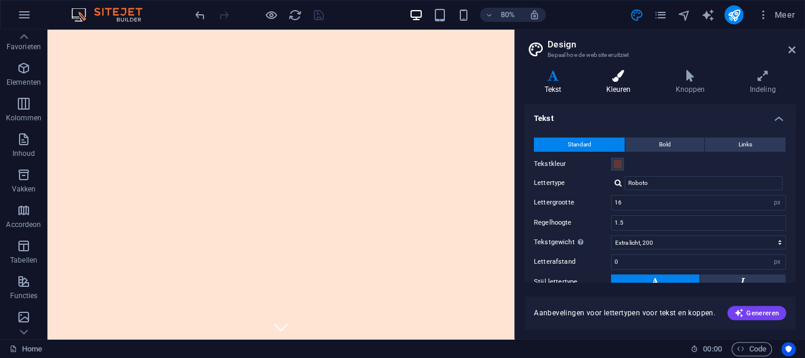
click at [627, 72] on icon at bounding box center [618, 76] width 65 height 12
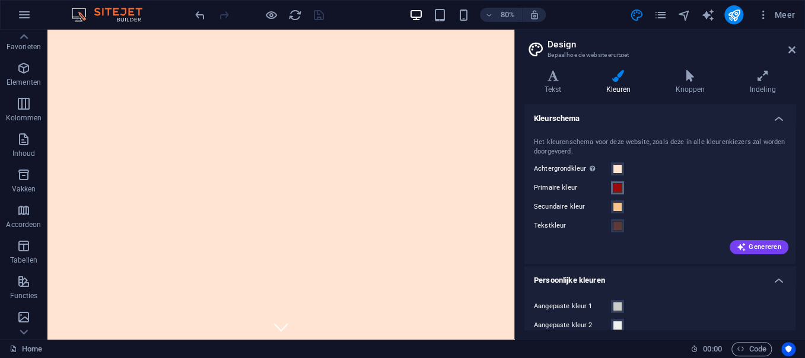
click at [618, 183] on span at bounding box center [617, 187] width 9 height 9
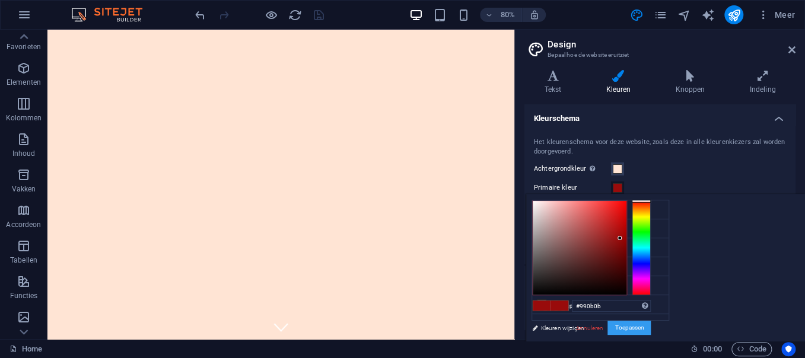
click at [636, 286] on button "Toepassen" at bounding box center [629, 328] width 43 height 14
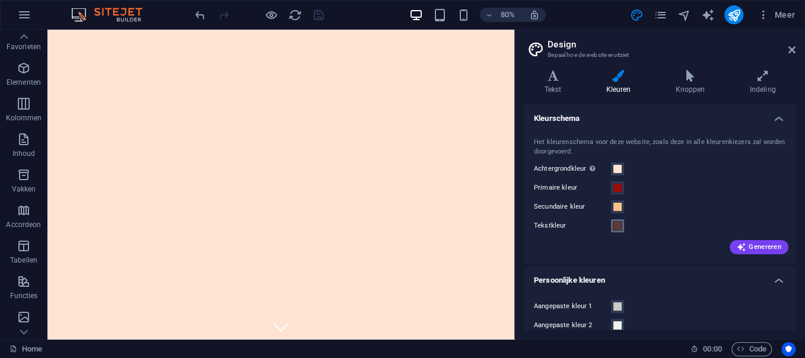
click at [615, 225] on span at bounding box center [617, 225] width 9 height 9
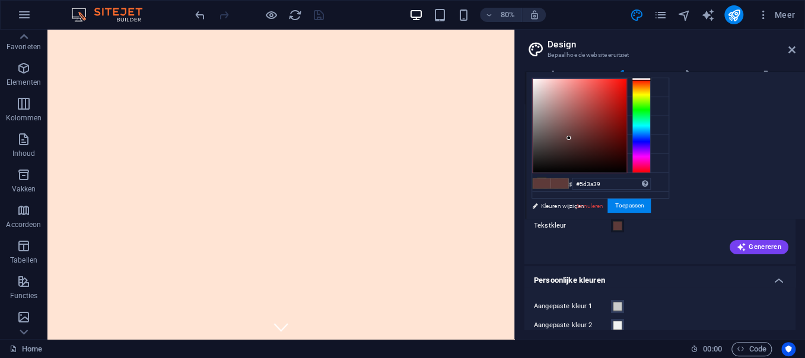
click at [615, 225] on span at bounding box center [617, 225] width 9 height 9
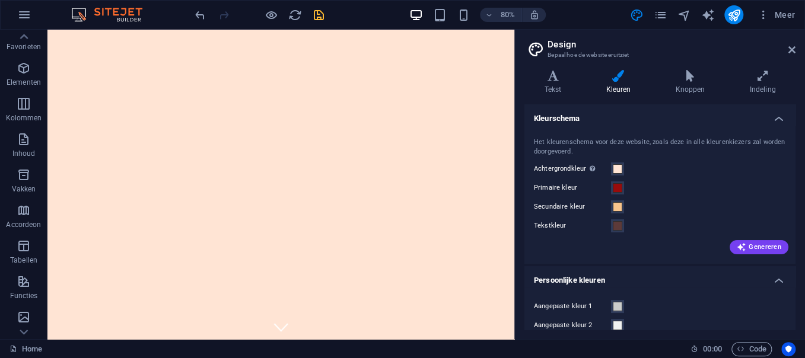
click at [643, 118] on h4 "Kleurschema" at bounding box center [660, 114] width 271 height 21
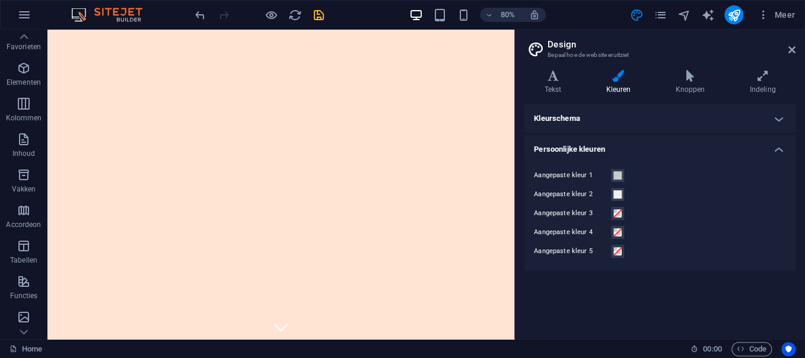
click at [643, 118] on h4 "Kleurschema" at bounding box center [660, 118] width 271 height 28
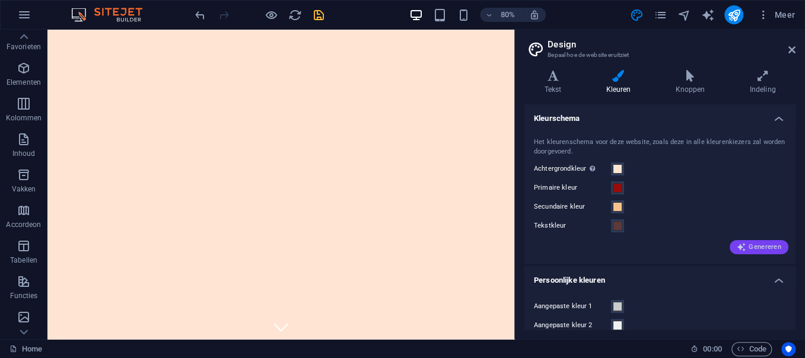
click at [643, 240] on button "Genereren" at bounding box center [759, 247] width 59 height 14
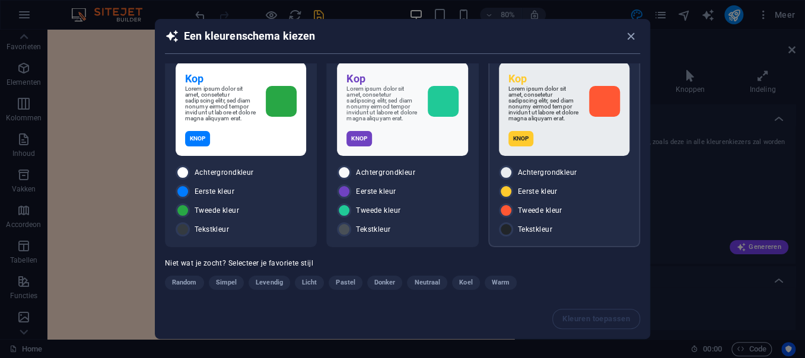
scroll to position [33, 0]
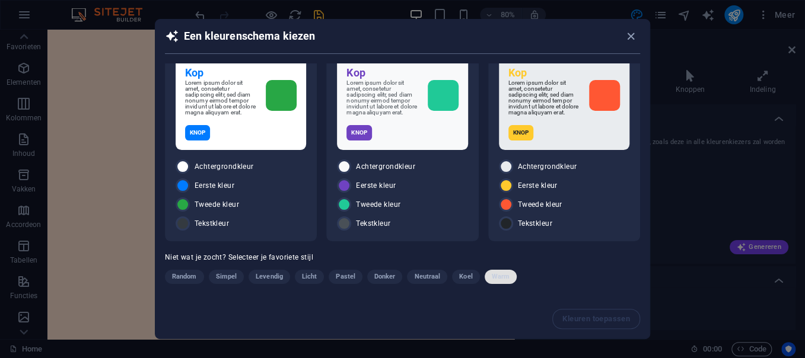
click at [500, 274] on span "Warm" at bounding box center [501, 277] width 18 height 14
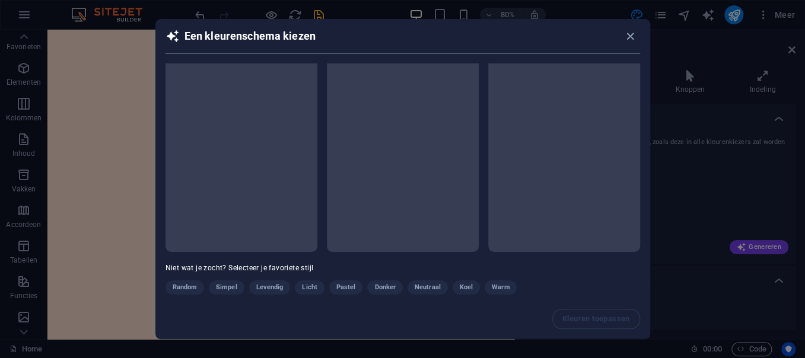
scroll to position [0, 0]
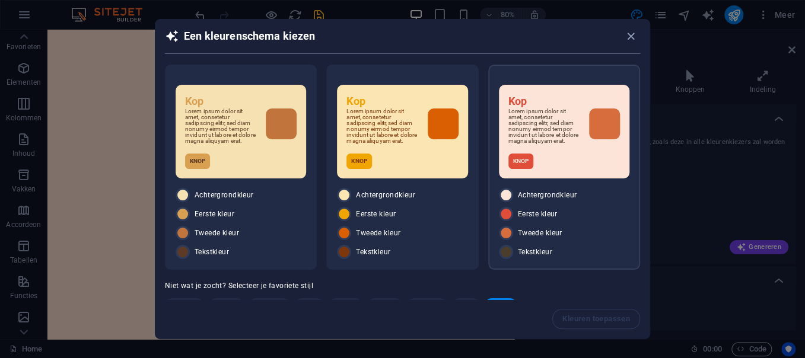
click at [525, 217] on span "Eerste kleur" at bounding box center [538, 213] width 40 height 9
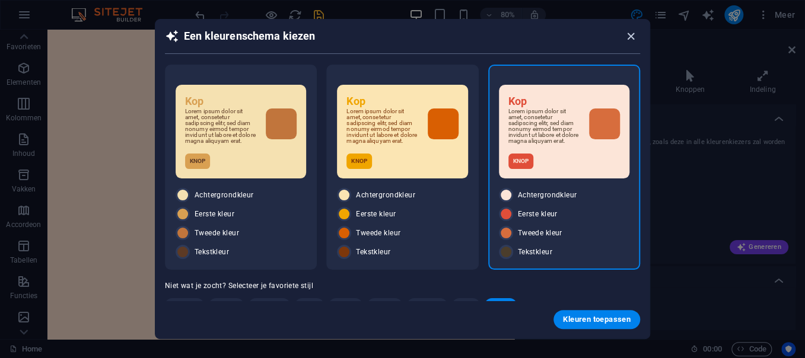
click at [627, 32] on icon "button" at bounding box center [631, 37] width 14 height 14
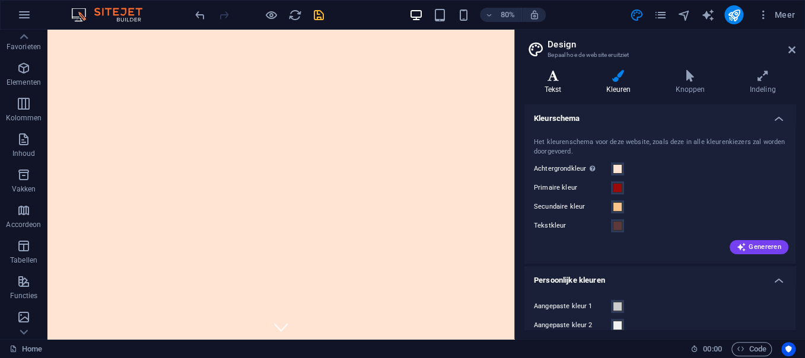
click at [572, 80] on icon at bounding box center [553, 76] width 57 height 12
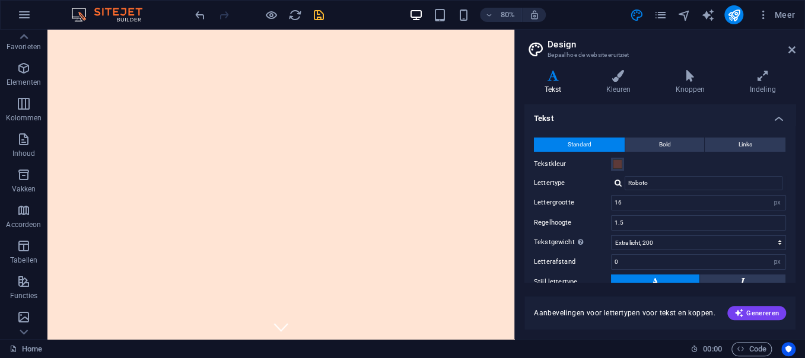
click at [535, 45] on icon at bounding box center [536, 49] width 18 height 17
click at [621, 74] on icon at bounding box center [618, 76] width 65 height 12
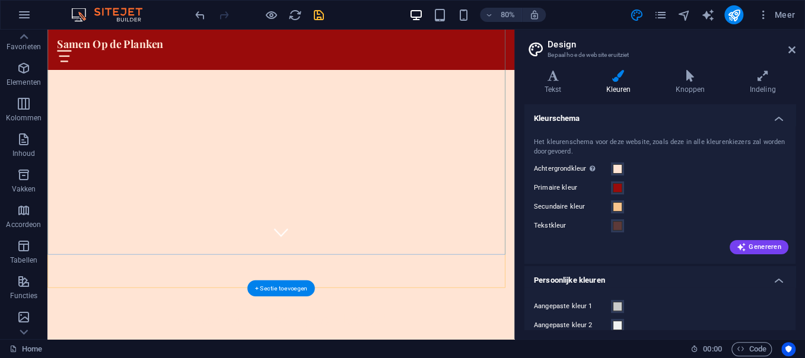
scroll to position [148, 0]
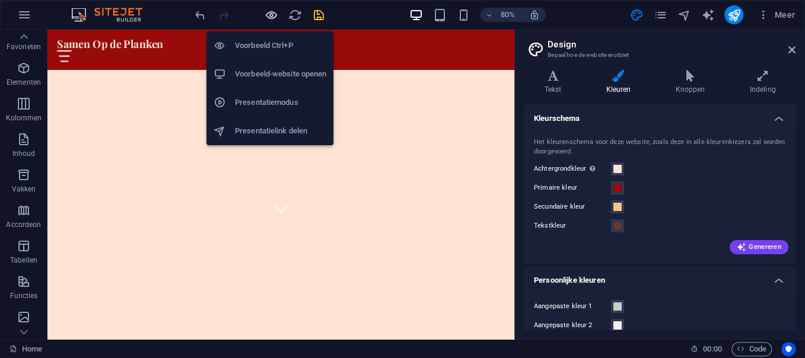
click at [272, 14] on icon "button" at bounding box center [272, 15] width 14 height 14
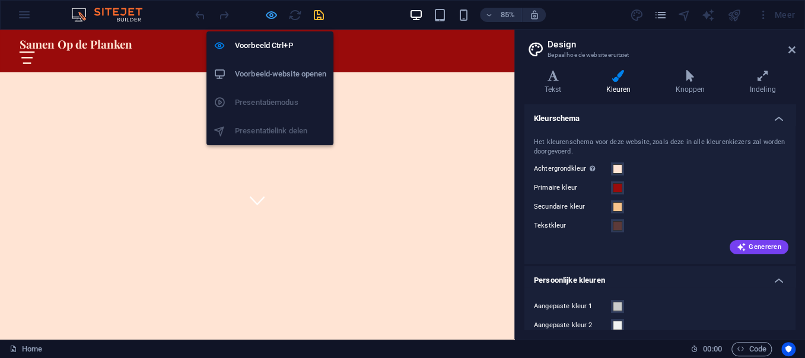
click at [272, 14] on icon "button" at bounding box center [272, 15] width 14 height 14
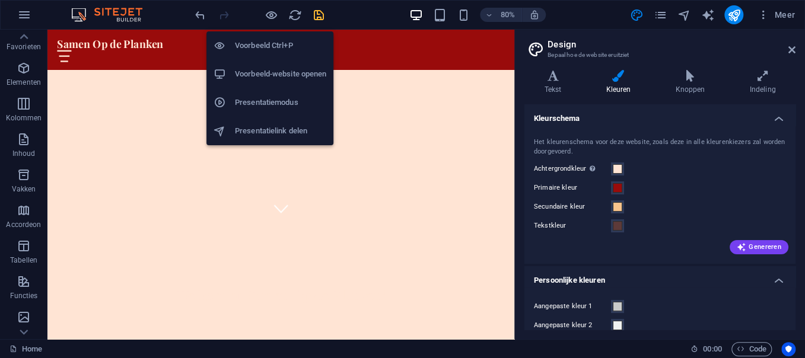
click at [318, 69] on h6 "Voorbeeld-website openen" at bounding box center [280, 74] width 91 height 14
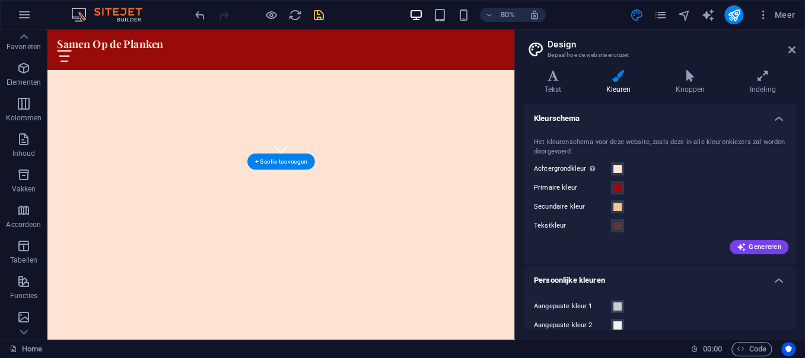
scroll to position [297, 0]
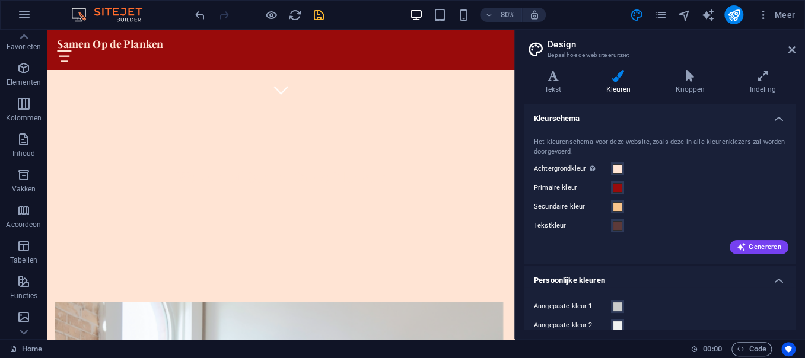
click at [643, 44] on h2 "Design" at bounding box center [672, 44] width 248 height 11
click at [643, 50] on icon at bounding box center [792, 49] width 7 height 9
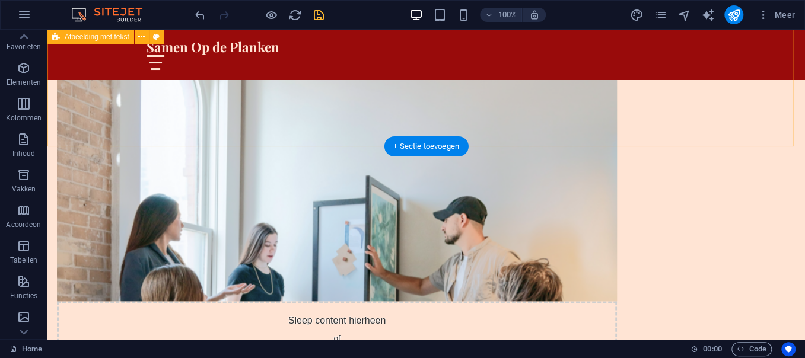
scroll to position [0, 0]
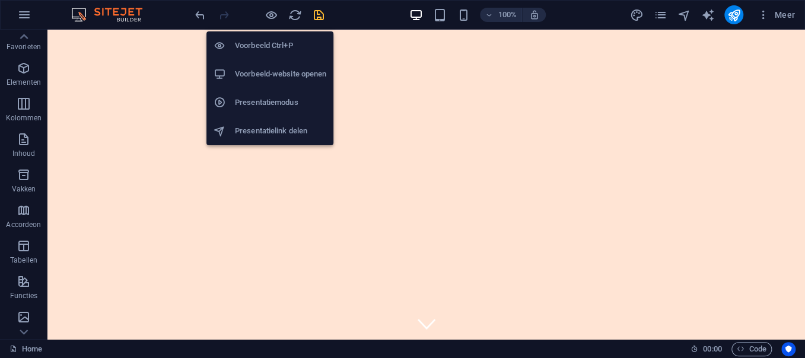
click at [290, 101] on h6 "Presentatiemodus" at bounding box center [280, 103] width 91 height 14
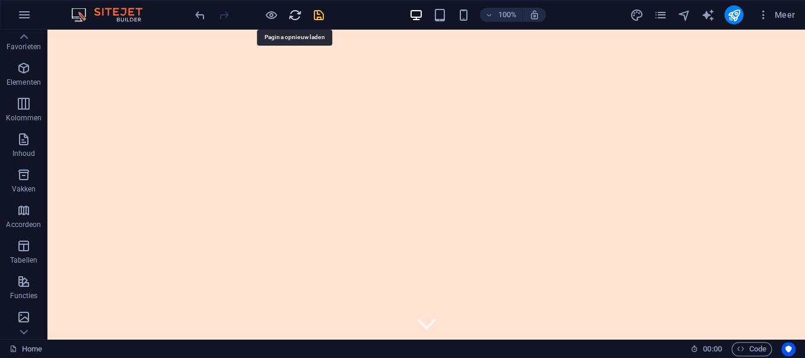
click at [294, 15] on icon "reload" at bounding box center [295, 15] width 14 height 14
click at [643, 12] on span "Meer" at bounding box center [776, 15] width 37 height 12
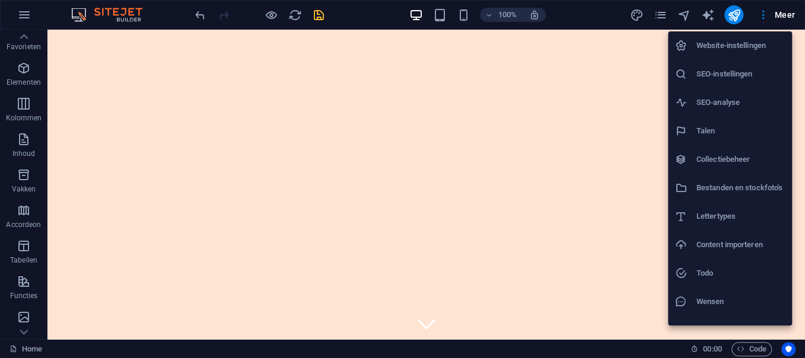
click at [296, 7] on div at bounding box center [402, 179] width 805 height 358
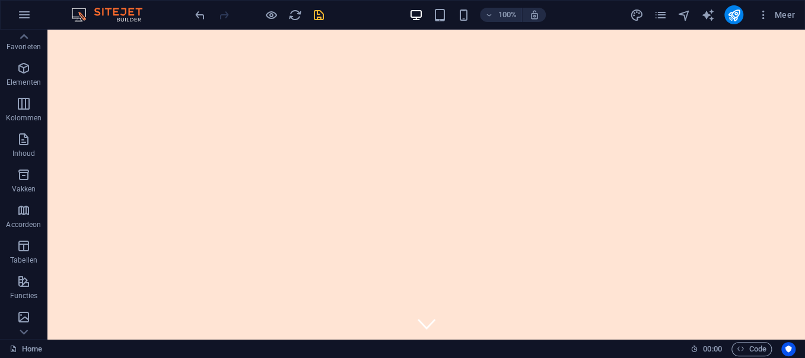
click at [315, 10] on icon "save" at bounding box center [319, 15] width 14 height 14
checkbox input "false"
click at [299, 11] on icon "reload" at bounding box center [295, 15] width 14 height 14
click at [643, 12] on icon "button" at bounding box center [764, 15] width 12 height 12
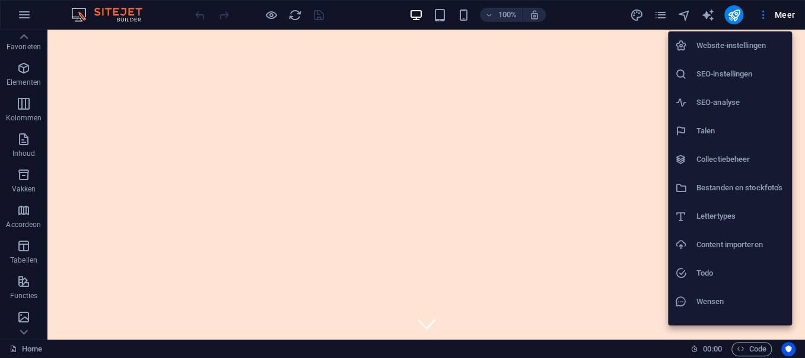
click at [643, 9] on div at bounding box center [402, 179] width 805 height 358
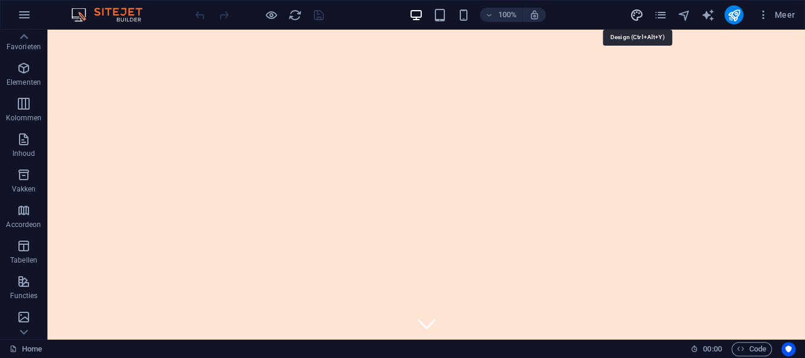
click at [635, 11] on icon "design" at bounding box center [637, 15] width 14 height 14
select select "px"
select select "200"
select select "px"
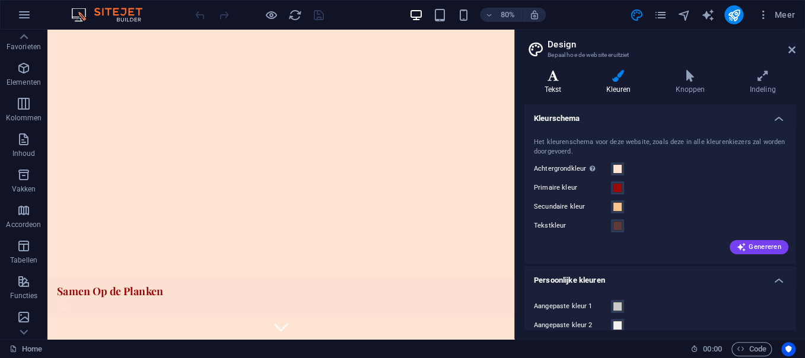
click at [567, 91] on h4 "Tekst" at bounding box center [556, 82] width 62 height 25
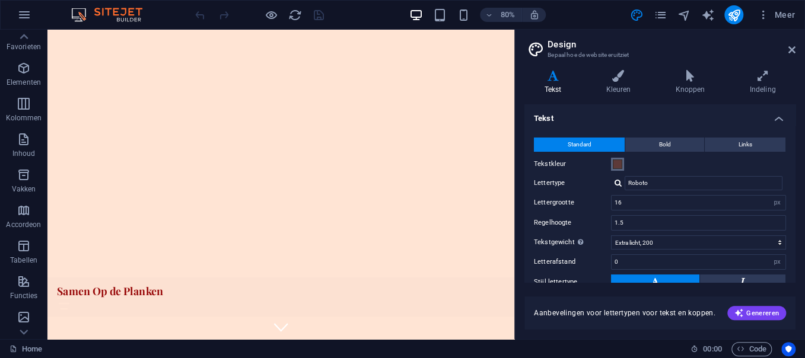
click at [618, 160] on span at bounding box center [617, 164] width 9 height 9
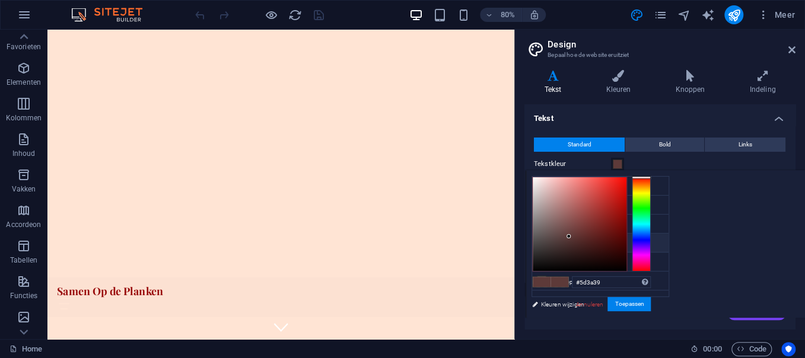
click at [618, 160] on span at bounding box center [617, 164] width 9 height 9
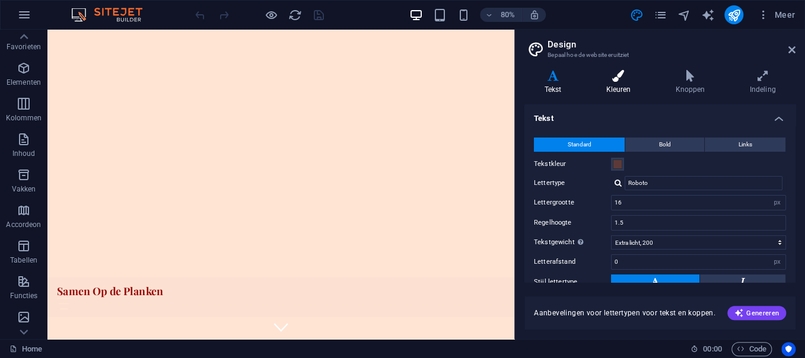
click at [599, 77] on icon at bounding box center [618, 76] width 65 height 12
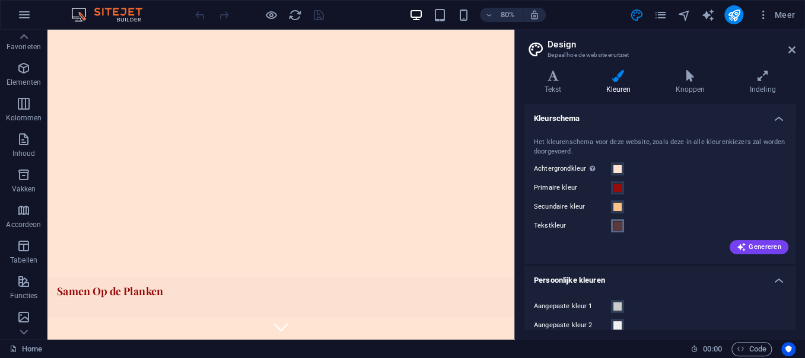
click at [619, 227] on span at bounding box center [617, 225] width 9 height 9
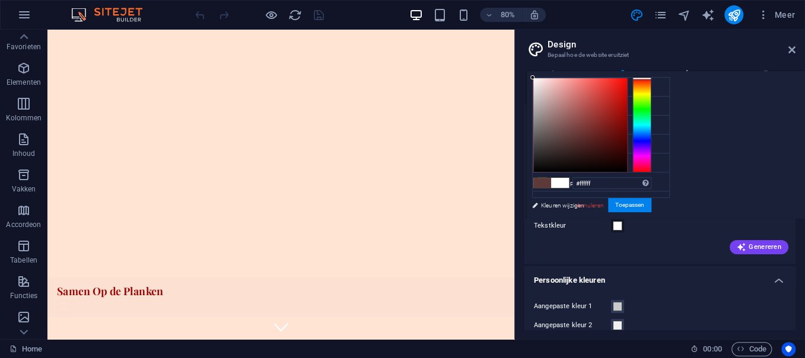
drag, startPoint x: 547, startPoint y: 91, endPoint x: 496, endPoint y: 45, distance: 69.3
click at [496, 45] on body "Samen Op de Planken Home Favorieten Elementen Kolommen Inhoud Vakken Accordeon …" at bounding box center [402, 179] width 805 height 358
click at [562, 180] on span at bounding box center [560, 183] width 18 height 10
click at [643, 178] on div "less Achtergrondkleur #FFE4D4 Primaire kleur #990b0b Secundaire kleur #F8C48C T…" at bounding box center [665, 145] width 279 height 148
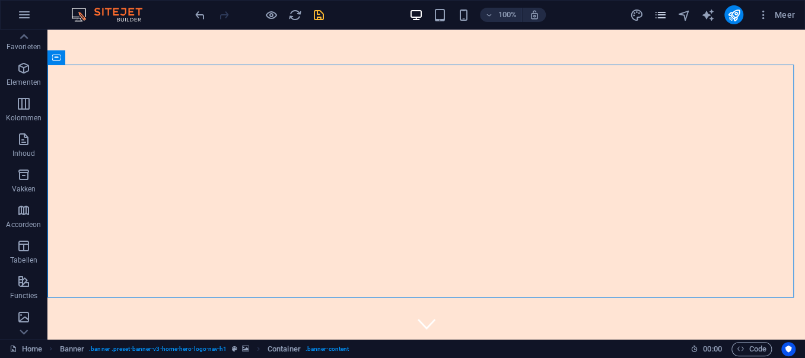
click at [643, 14] on span "pages" at bounding box center [660, 15] width 14 height 14
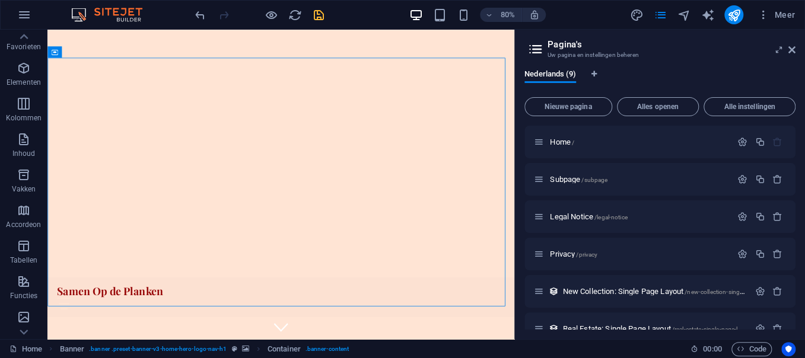
click at [628, 13] on div "80% Meer" at bounding box center [496, 14] width 607 height 19
click at [643, 19] on icon "design" at bounding box center [637, 15] width 14 height 14
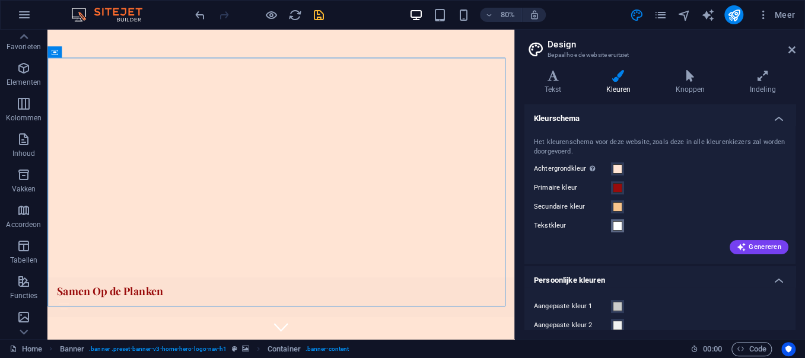
click at [619, 224] on span at bounding box center [617, 225] width 9 height 9
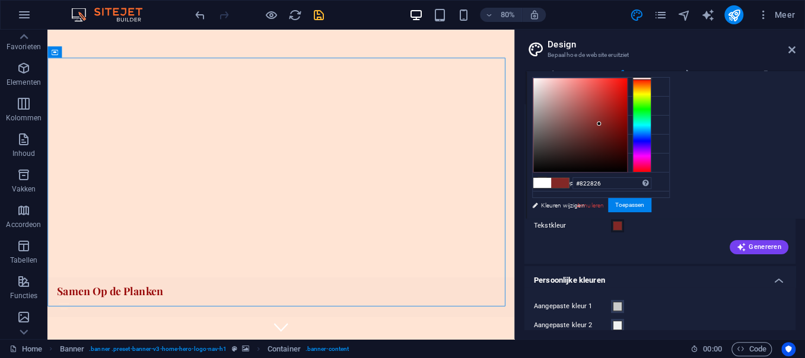
click at [599, 124] on div at bounding box center [580, 125] width 94 height 94
click at [589, 136] on div at bounding box center [580, 125] width 94 height 94
type input "#5b2f2e"
click at [579, 138] on div at bounding box center [580, 125] width 94 height 94
click at [643, 186] on div "less Achtergrondkleur #FFE4D4 Primaire kleur #990b0b Secundaire kleur #F8C48C T…" at bounding box center [665, 145] width 279 height 148
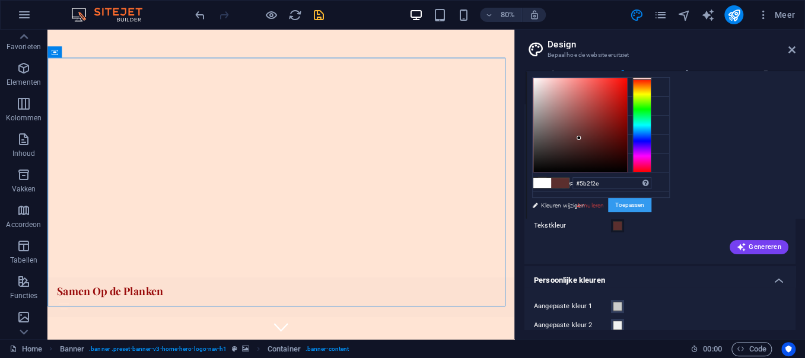
click at [643, 204] on button "Toepassen" at bounding box center [629, 205] width 43 height 14
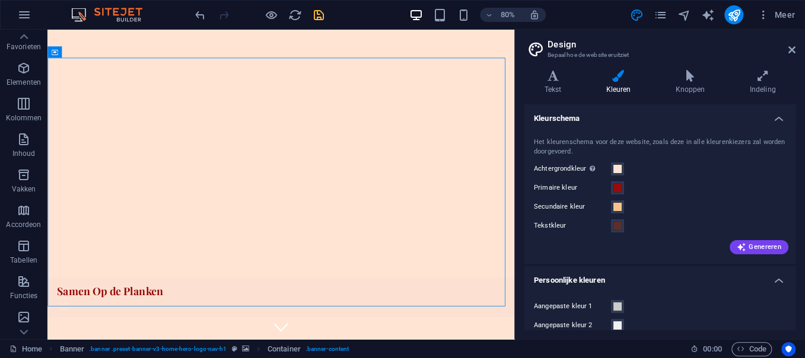
click at [643, 189] on div "Primaire kleur" at bounding box center [660, 188] width 252 height 14
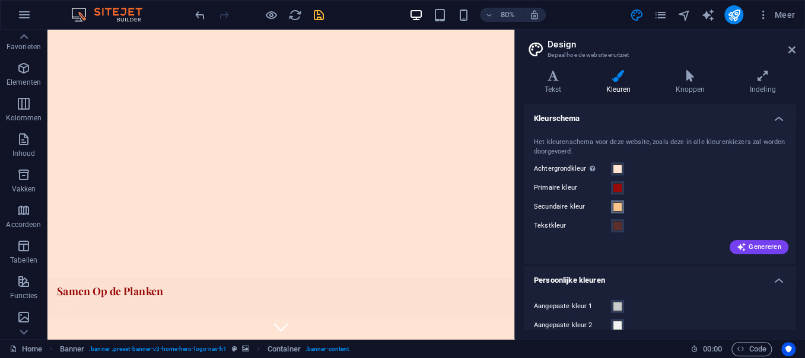
click at [614, 203] on span at bounding box center [617, 206] width 9 height 9
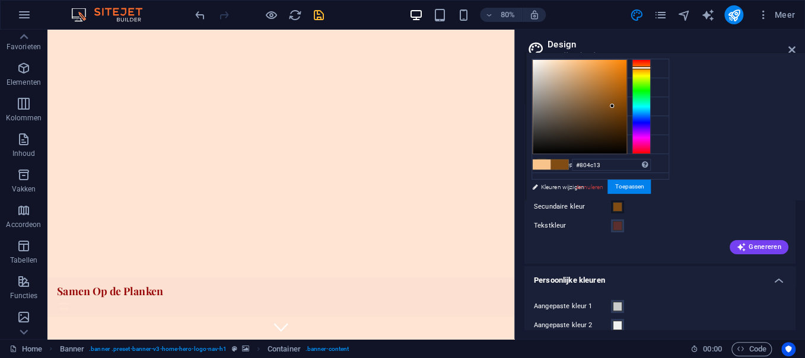
drag, startPoint x: 574, startPoint y: 65, endPoint x: 612, endPoint y: 106, distance: 56.3
click at [612, 106] on div at bounding box center [580, 107] width 94 height 94
drag, startPoint x: 614, startPoint y: 104, endPoint x: 624, endPoint y: 79, distance: 26.9
click at [624, 79] on div at bounding box center [580, 107] width 94 height 94
drag, startPoint x: 620, startPoint y: 78, endPoint x: 550, endPoint y: 94, distance: 71.1
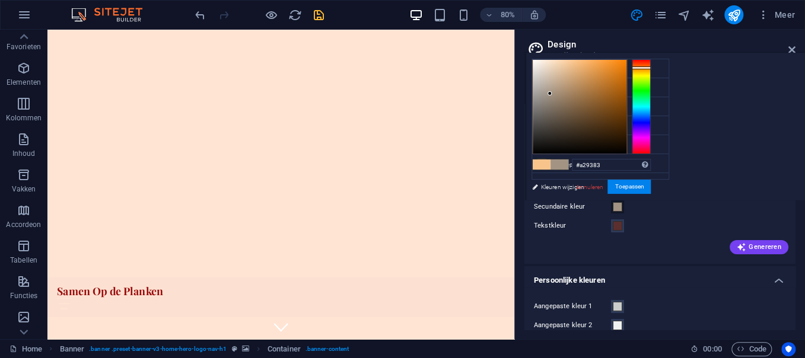
click at [550, 94] on div at bounding box center [580, 107] width 94 height 94
type input "#3d3b39"
drag, startPoint x: 552, startPoint y: 92, endPoint x: 539, endPoint y: 131, distance: 41.3
click at [539, 131] on div at bounding box center [580, 107] width 94 height 94
click at [643, 192] on div "less Achtergrondkleur #FFE4D4 Primaire kleur #990b0b Secundaire kleur #3d3b39 T…" at bounding box center [665, 127] width 279 height 148
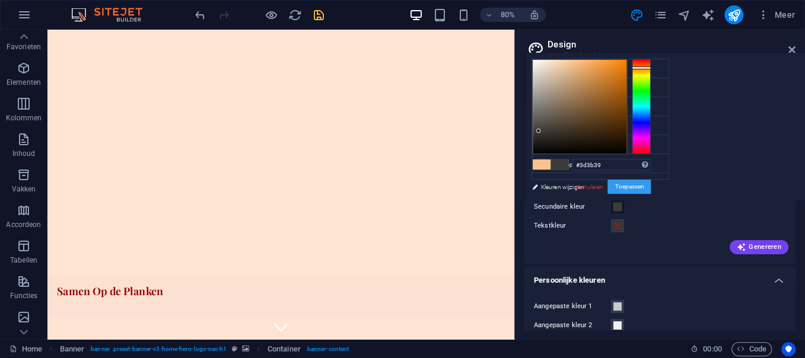
click at [637, 182] on button "Toepassen" at bounding box center [629, 187] width 43 height 14
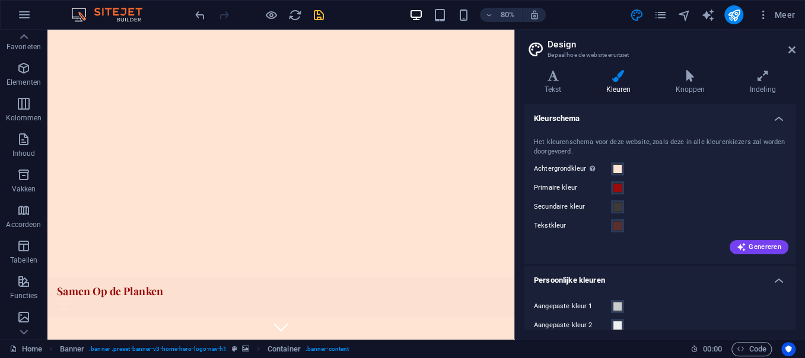
click at [643, 193] on div "Primaire kleur" at bounding box center [660, 188] width 252 height 14
click at [643, 50] on aside "Design Bepaal hoe de website eruitziet Varianten Tekst Kleuren Knoppen Indeling…" at bounding box center [659, 185] width 291 height 310
click at [319, 12] on icon "save" at bounding box center [319, 15] width 14 height 14
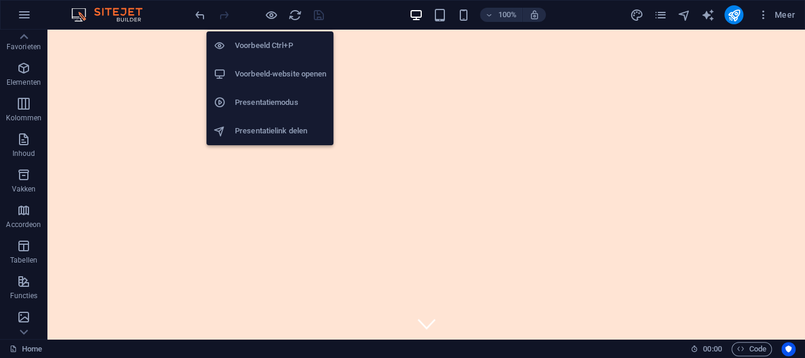
click at [296, 80] on h6 "Voorbeeld-website openen" at bounding box center [280, 74] width 91 height 14
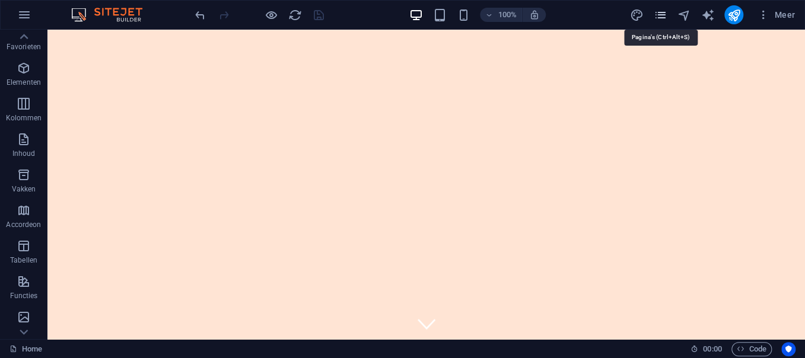
click at [643, 17] on icon "pages" at bounding box center [660, 15] width 14 height 14
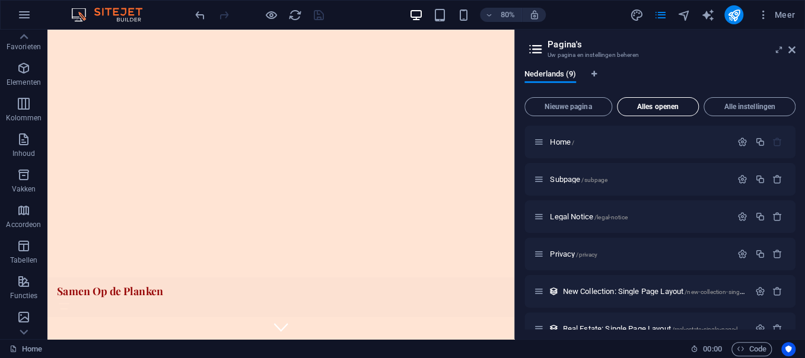
click at [643, 107] on span "Alles openen" at bounding box center [657, 106] width 71 height 7
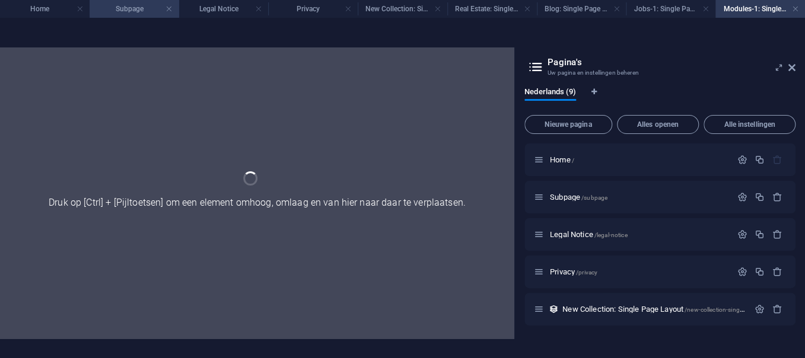
click at [133, 12] on h4 "Subpage" at bounding box center [135, 8] width 90 height 13
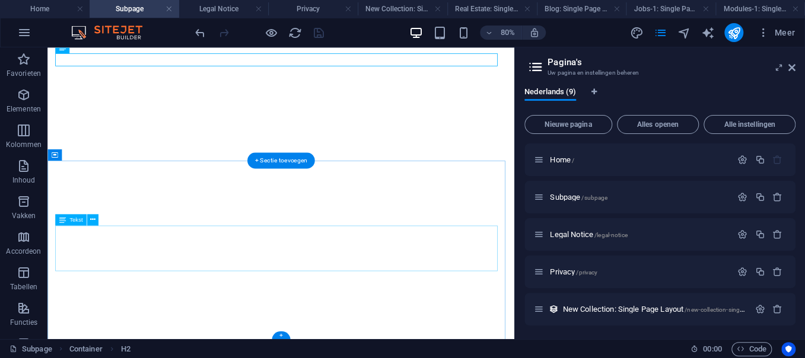
click at [225, 7] on h4 "Legal Notice" at bounding box center [224, 8] width 90 height 13
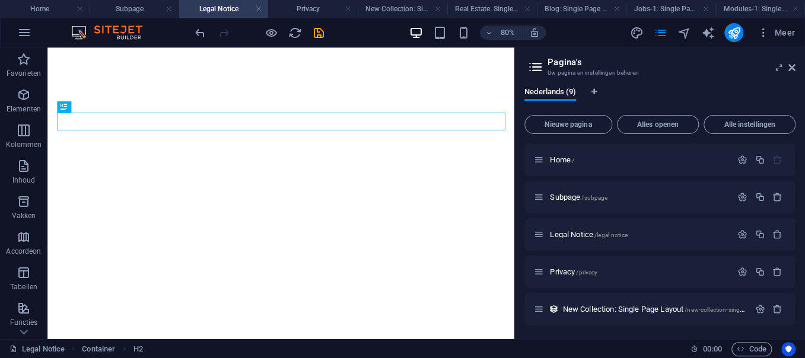
click at [313, 2] on h4 "Privacy" at bounding box center [313, 8] width 90 height 13
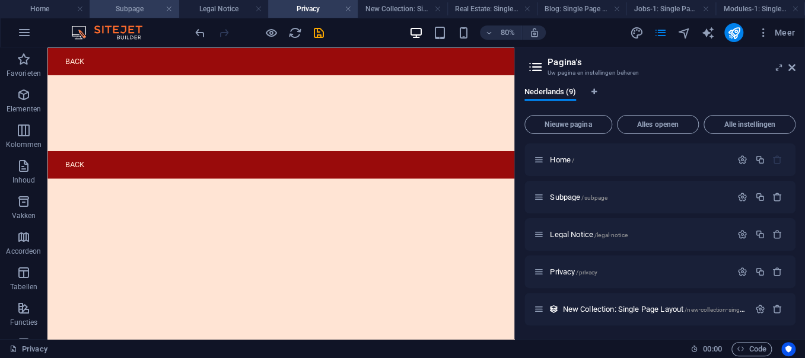
click at [113, 1] on li "Subpage" at bounding box center [135, 9] width 90 height 18
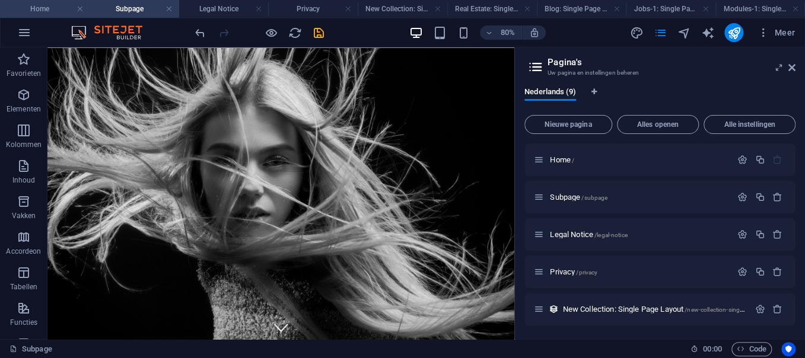
scroll to position [78, 0]
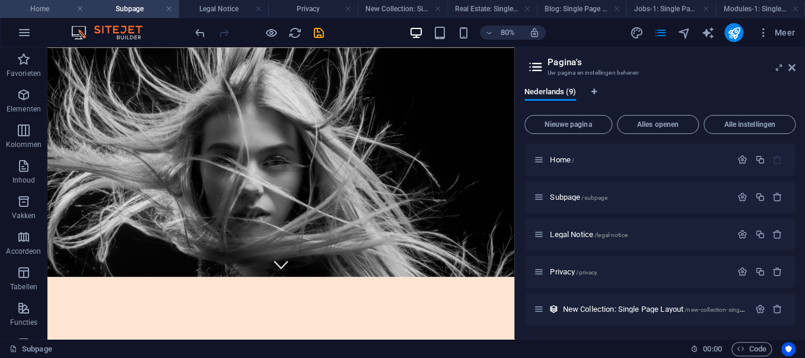
click at [33, 1] on li "Home" at bounding box center [45, 9] width 90 height 18
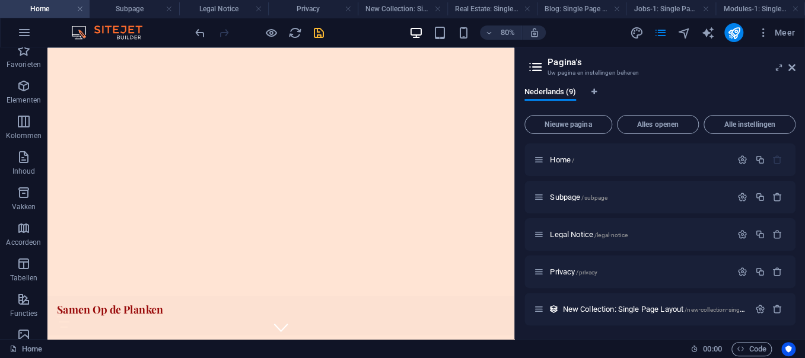
scroll to position [0, 0]
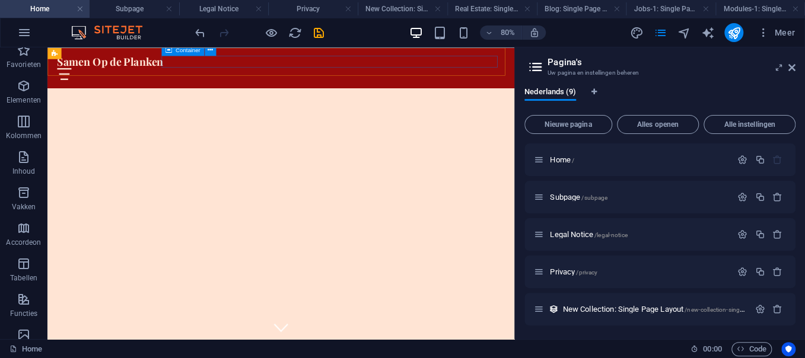
scroll to position [779, 0]
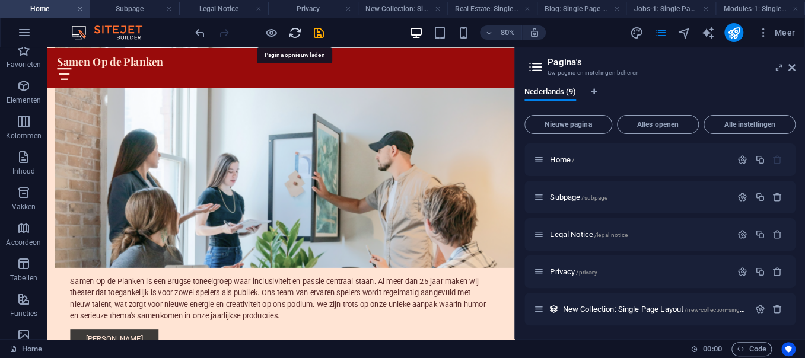
click at [292, 31] on icon "reload" at bounding box center [295, 33] width 14 height 14
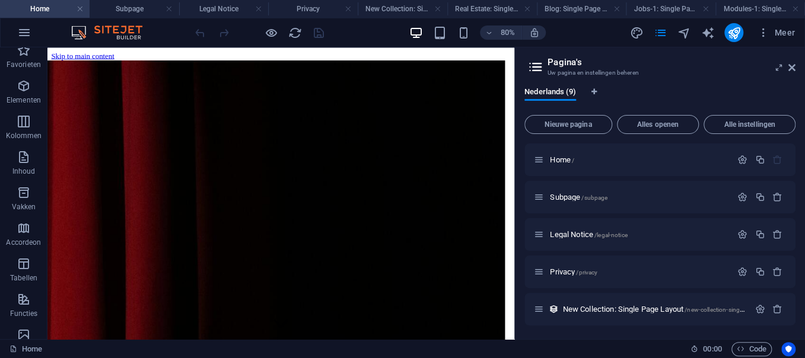
scroll to position [0, 0]
click at [173, 5] on h4 "Subpage" at bounding box center [135, 8] width 90 height 13
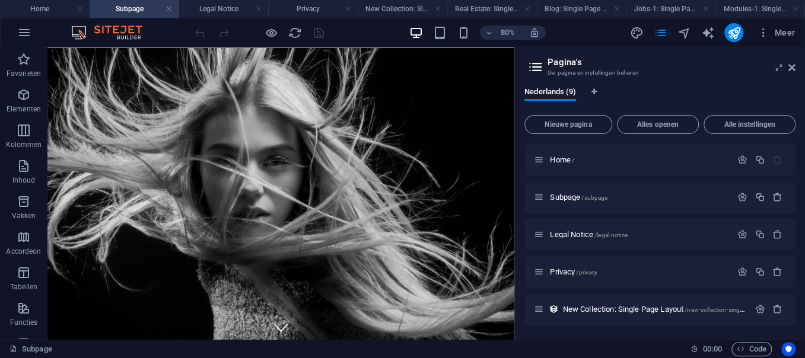
scroll to position [78, 0]
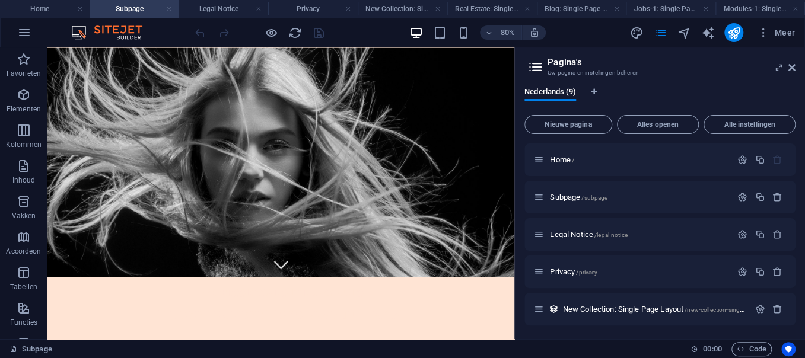
click at [172, 5] on link at bounding box center [169, 9] width 7 height 11
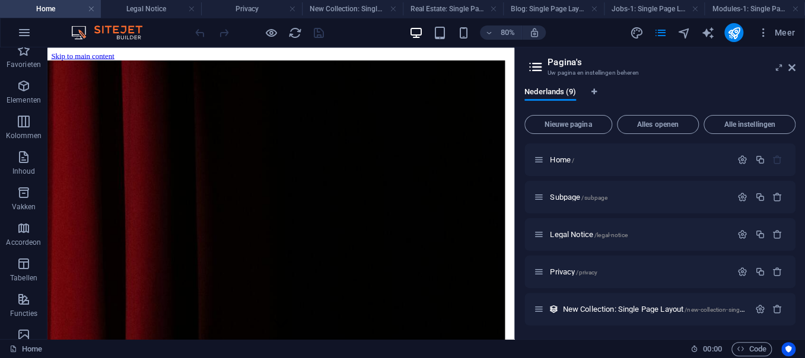
click at [172, 5] on h4 "Legal Notice" at bounding box center [151, 8] width 101 height 13
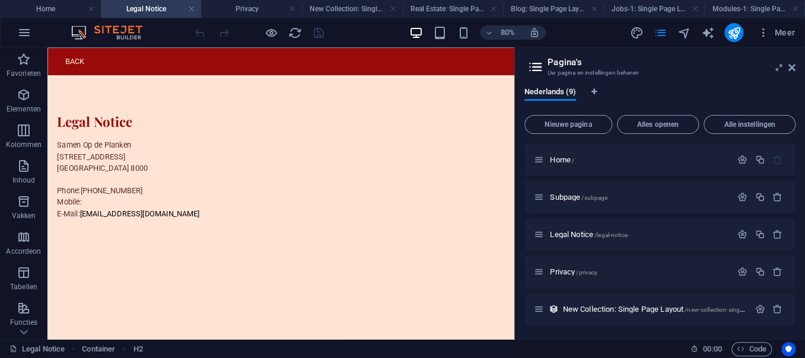
click at [187, 7] on h4 "Legal Notice" at bounding box center [151, 8] width 101 height 13
click at [192, 8] on link at bounding box center [191, 9] width 7 height 11
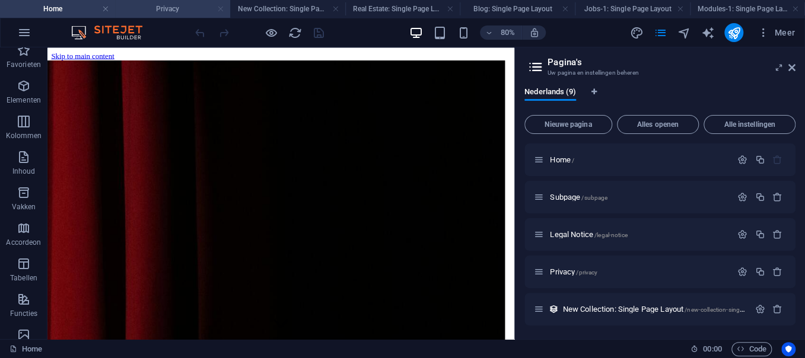
click at [217, 7] on link at bounding box center [220, 9] width 7 height 11
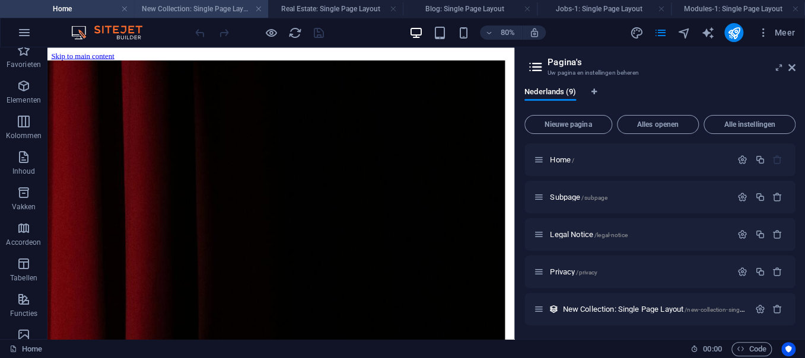
click at [254, 7] on h4 "New Collection: Single Page Layout" at bounding box center [201, 8] width 134 height 13
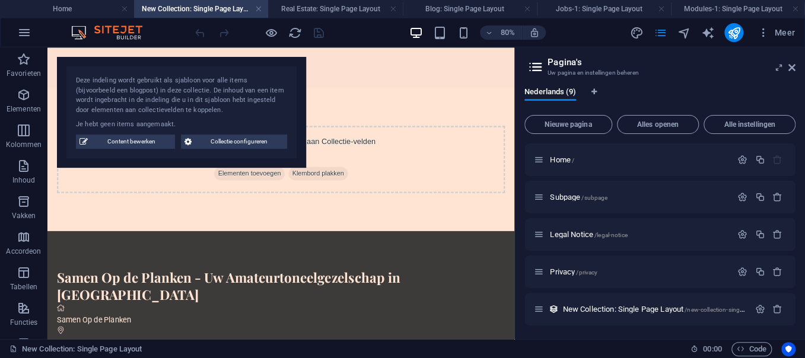
click at [262, 5] on h4 "New Collection: Single Page Layout" at bounding box center [201, 8] width 134 height 13
click at [261, 5] on link at bounding box center [258, 9] width 7 height 11
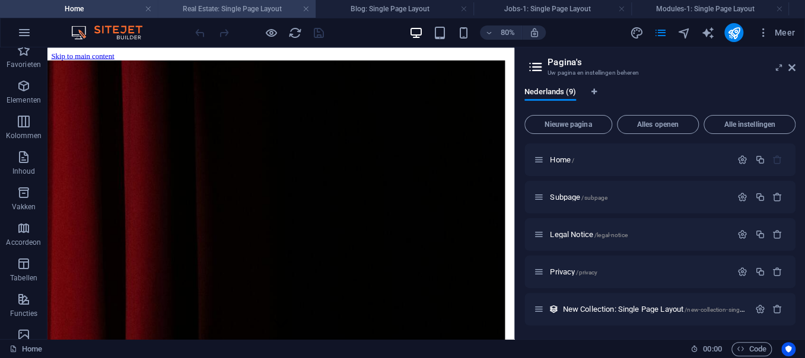
click at [261, 5] on h4 "Real Estate: Single Page Layout" at bounding box center [237, 8] width 158 height 13
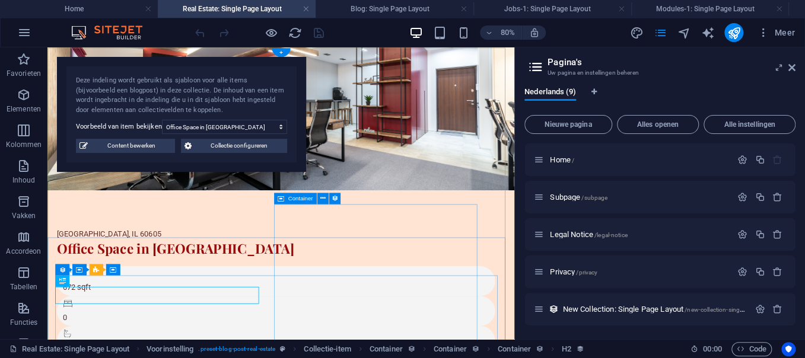
scroll to position [0, 0]
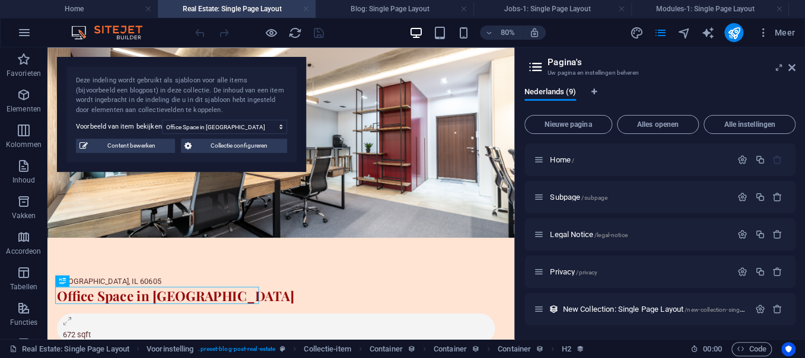
click at [306, 7] on link at bounding box center [306, 9] width 7 height 11
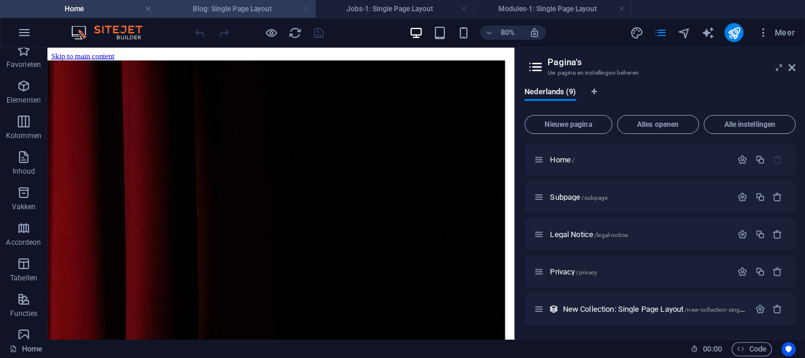
click at [308, 8] on link at bounding box center [306, 9] width 7 height 11
click at [201, 3] on h4 "Jobs-1: Single Page Layout" at bounding box center [237, 8] width 158 height 13
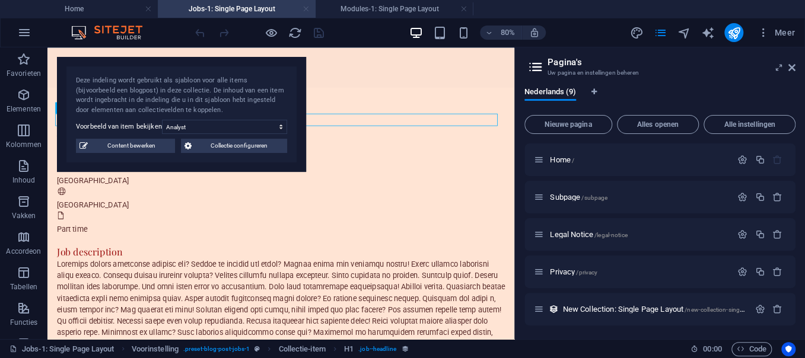
click at [309, 8] on link at bounding box center [306, 9] width 7 height 11
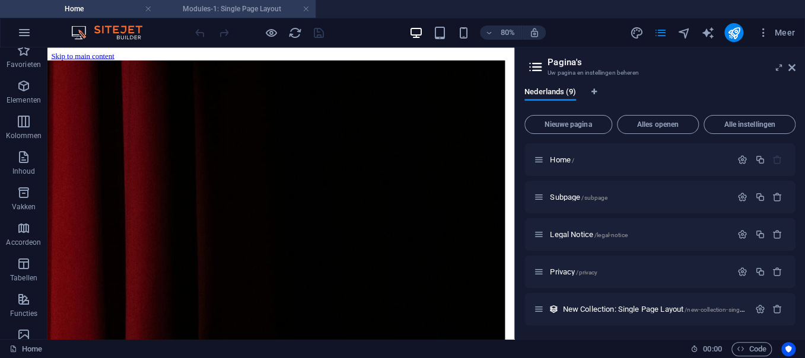
click at [284, 10] on h4 "Modules-1: Single Page Layout" at bounding box center [237, 8] width 158 height 13
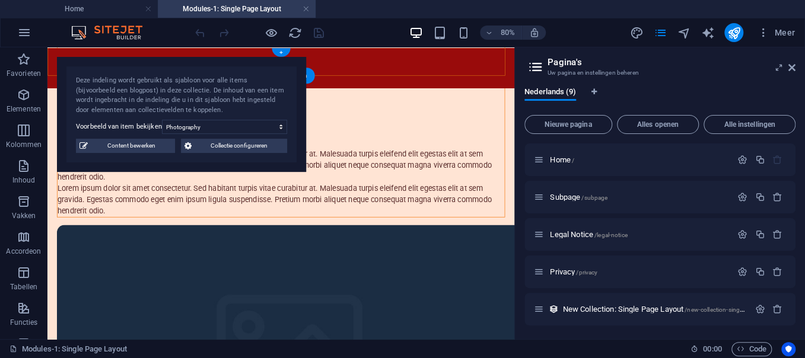
scroll to position [148, 0]
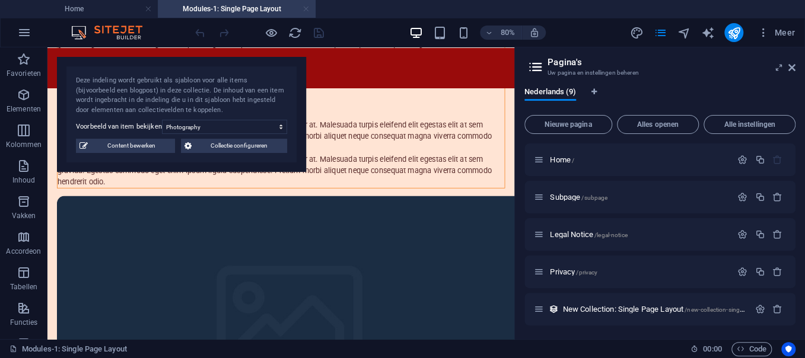
click at [306, 8] on link at bounding box center [306, 9] width 7 height 11
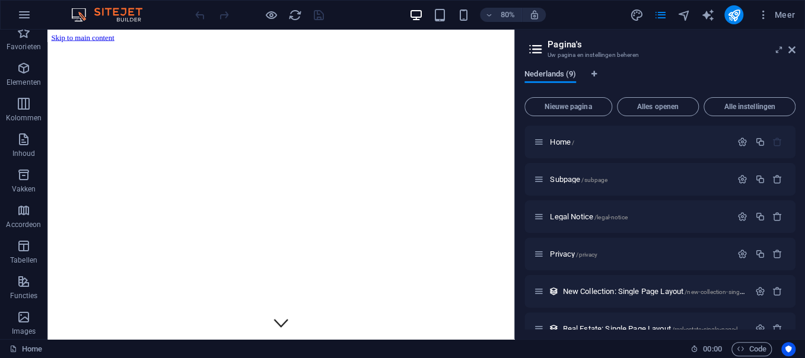
click at [566, 75] on span "Nederlands (9)" at bounding box center [551, 75] width 52 height 17
click at [595, 71] on icon "Taal-tabbladen" at bounding box center [594, 74] width 5 height 7
select select "111"
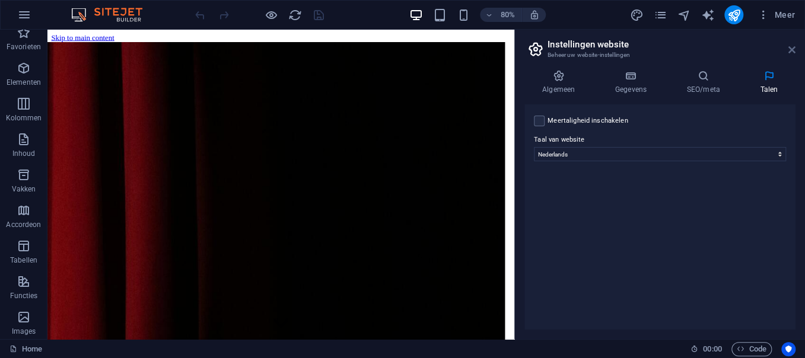
click at [791, 50] on icon at bounding box center [792, 49] width 7 height 9
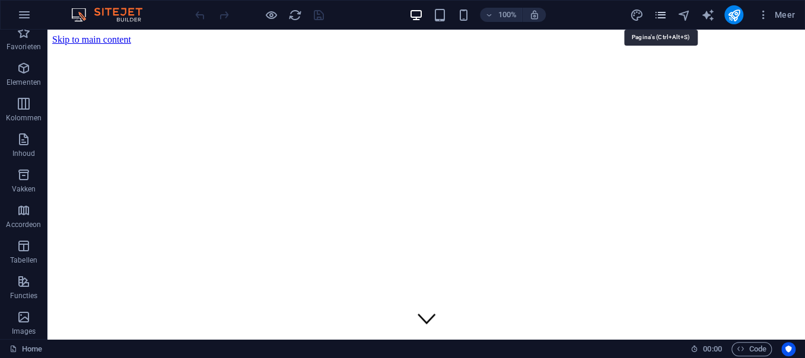
click at [657, 11] on icon "pages" at bounding box center [660, 15] width 14 height 14
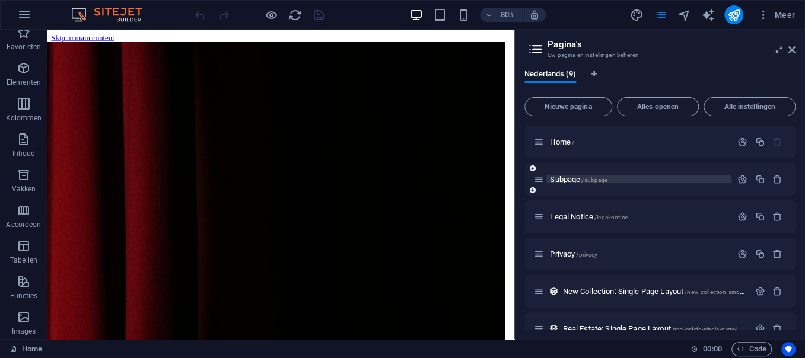
click at [648, 176] on p "Subpage /subpage" at bounding box center [639, 180] width 178 height 8
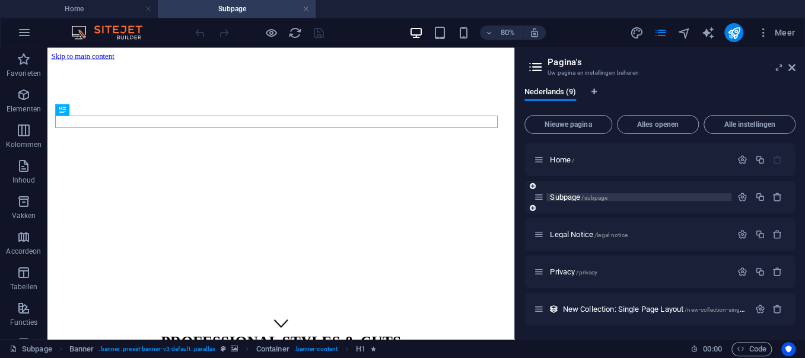
scroll to position [0, 0]
click at [569, 195] on span "Subpage /subpage" at bounding box center [579, 197] width 58 height 9
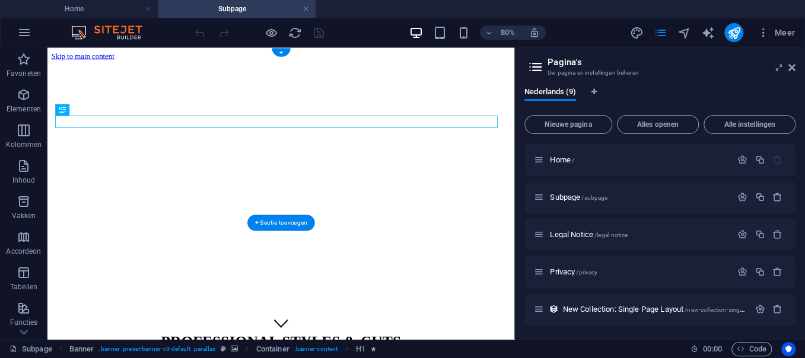
scroll to position [78, 0]
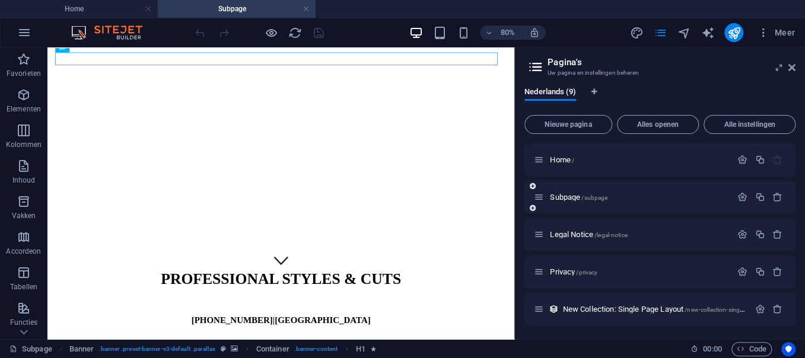
click at [534, 198] on icon at bounding box center [539, 197] width 10 height 10
drag, startPoint x: 570, startPoint y: 196, endPoint x: 598, endPoint y: 189, distance: 28.8
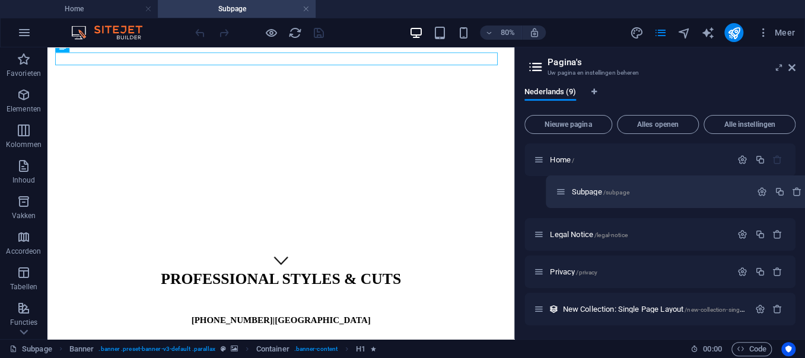
drag, startPoint x: 541, startPoint y: 198, endPoint x: 576, endPoint y: 191, distance: 35.7
click at [576, 191] on div "Home / Subpage /subpage Legal Notice /legal-notice Privacy /privacy New Collect…" at bounding box center [660, 291] width 271 height 294
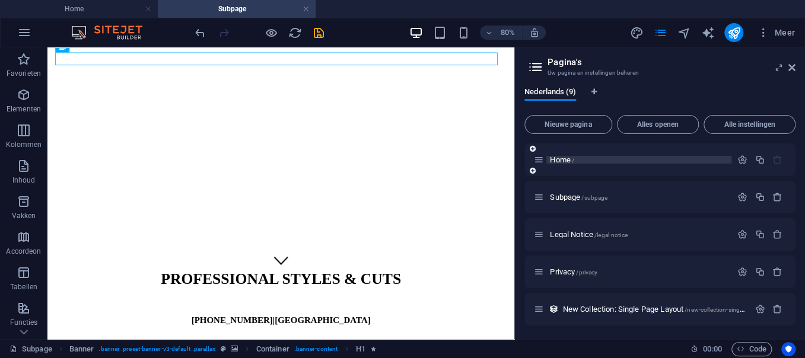
drag, startPoint x: 576, startPoint y: 191, endPoint x: 617, endPoint y: 161, distance: 50.1
click at [617, 161] on div "Home / Subpage /subpage Legal Notice /legal-notice Privacy /privacy New Collect…" at bounding box center [660, 310] width 271 height 332
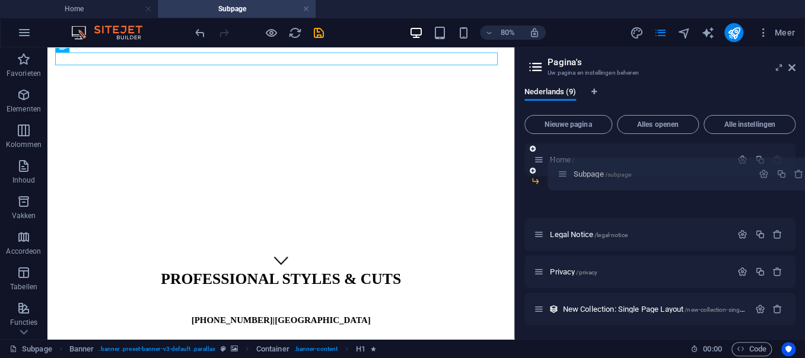
drag, startPoint x: 538, startPoint y: 196, endPoint x: 571, endPoint y: 171, distance: 42.4
click at [571, 171] on div "Home / Subpage /subpage Legal Notice /legal-notice Privacy /privacy New Collect…" at bounding box center [660, 291] width 271 height 294
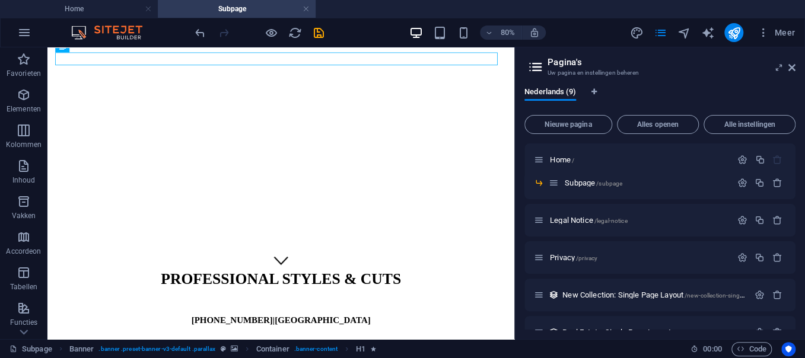
click at [310, 30] on div at bounding box center [259, 32] width 133 height 19
click at [322, 31] on icon "save" at bounding box center [319, 33] width 14 height 14
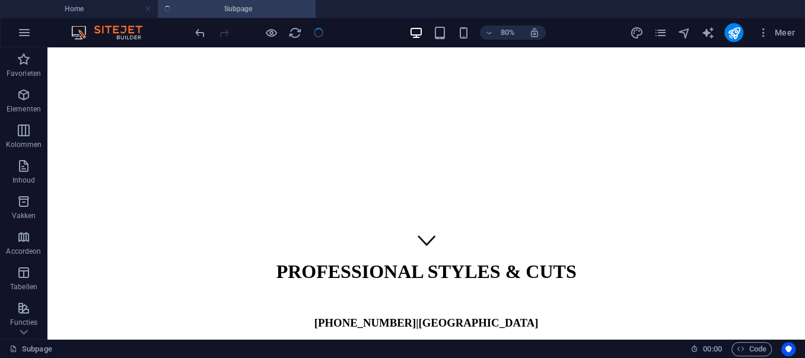
scroll to position [0, 0]
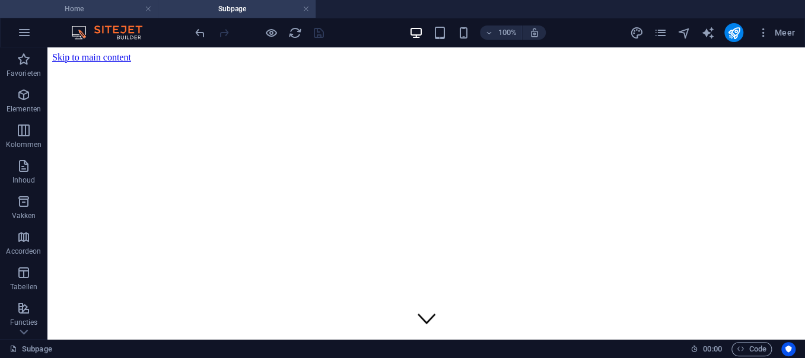
click at [58, 12] on h4 "Home" at bounding box center [79, 8] width 158 height 13
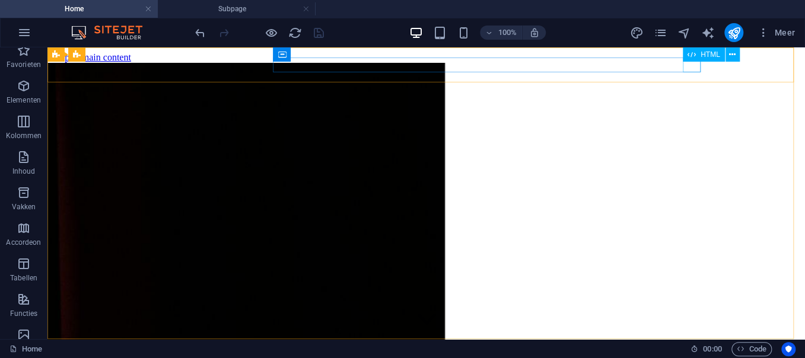
click at [697, 62] on div "HTML" at bounding box center [715, 54] width 65 height 15
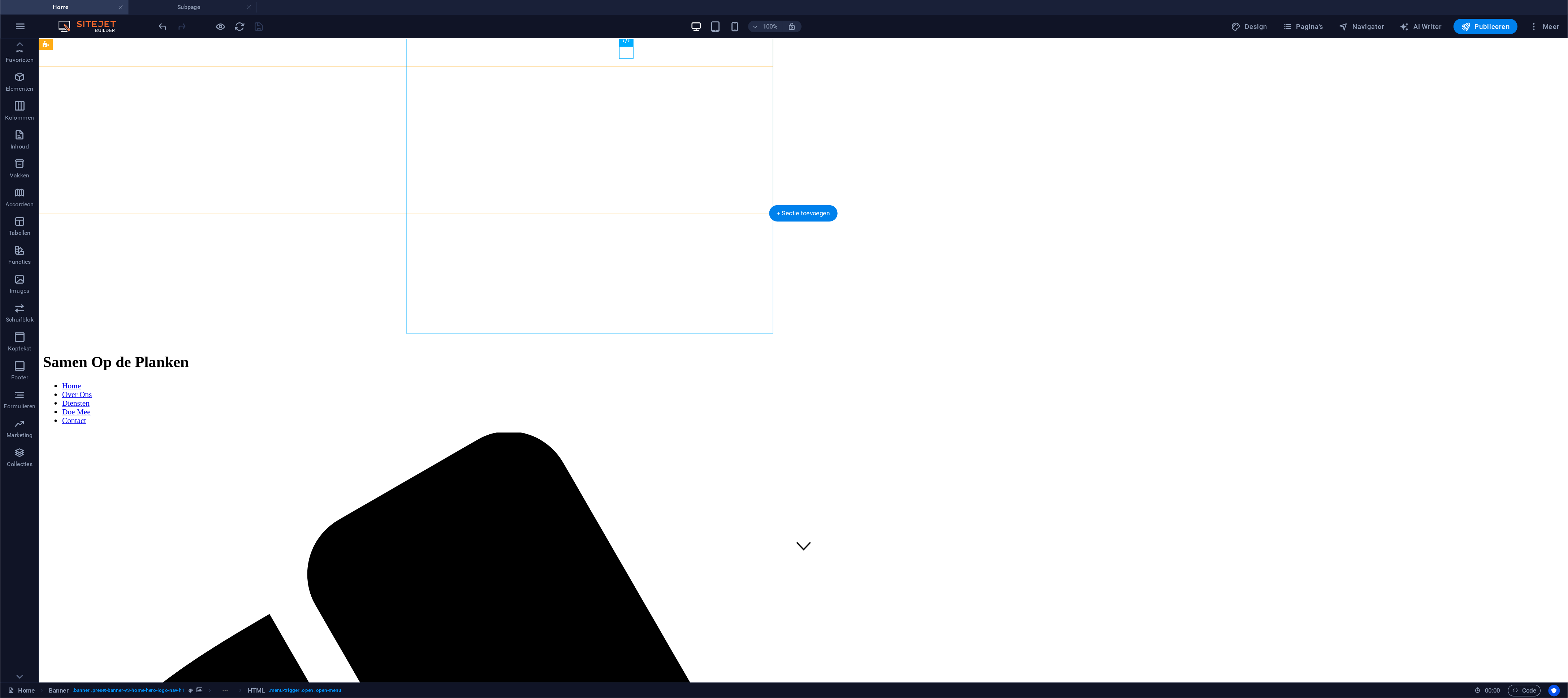
scroll to position [90, 0]
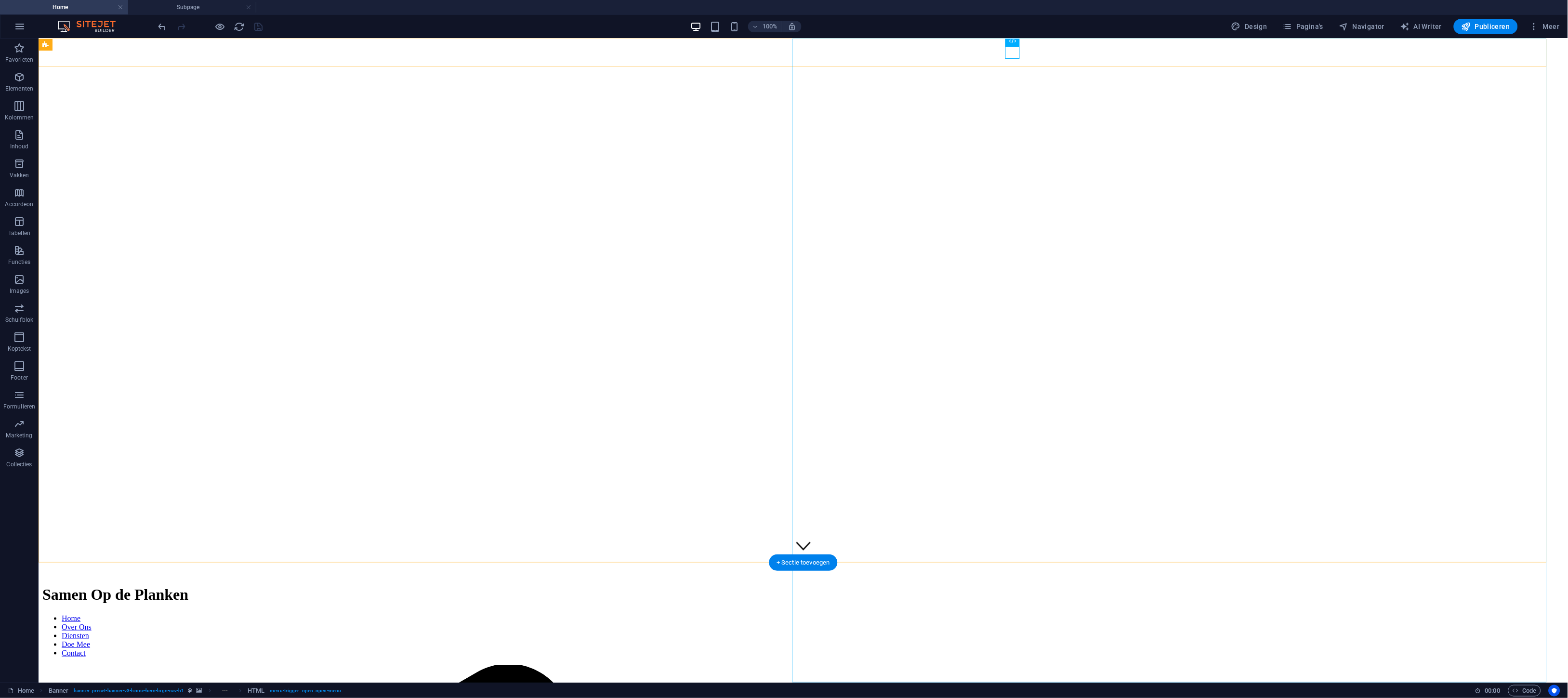
click at [653, 291] on nav "Home Over Ons Diensten Doe Mee Contact" at bounding box center [803, 635] width 1522 height 43
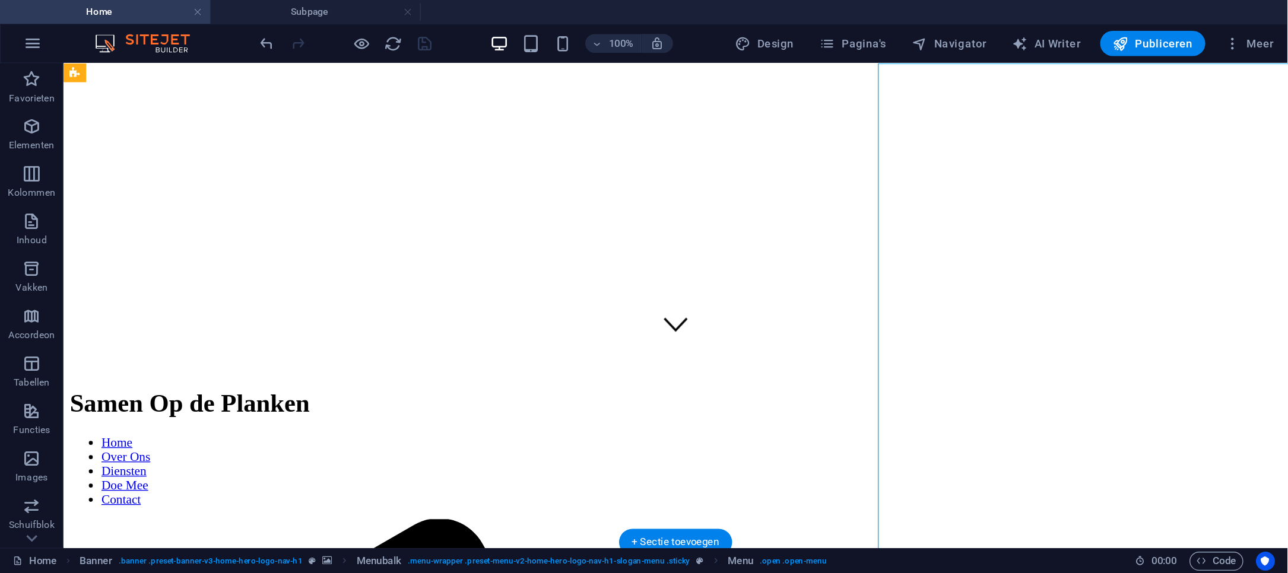
scroll to position [147, 0]
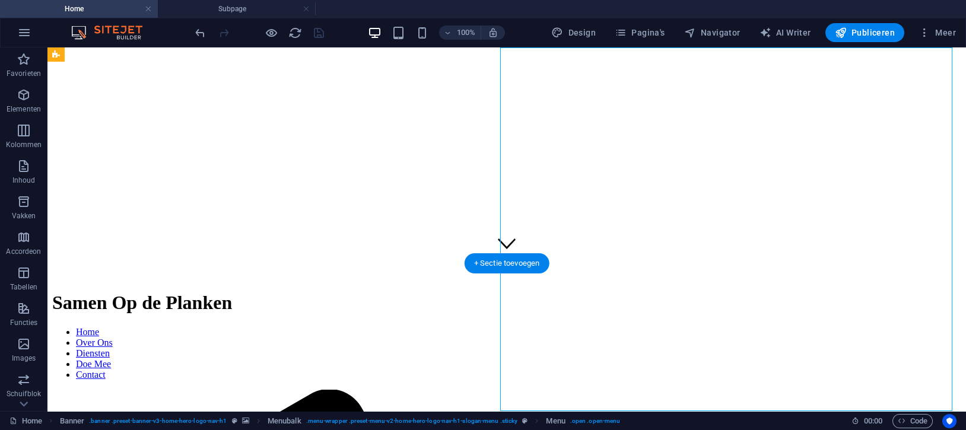
click at [736, 327] on nav "Home Over Ons Diensten Doe Mee Contact" at bounding box center [506, 353] width 909 height 53
click at [805, 30] on span "Meer" at bounding box center [937, 33] width 37 height 12
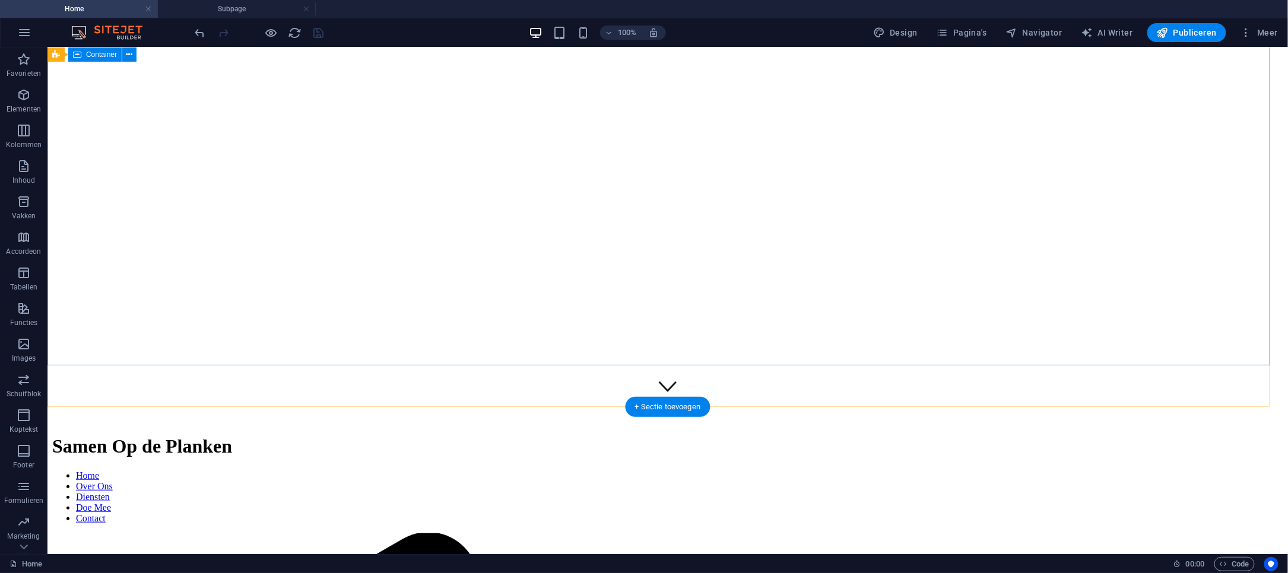
click at [663, 358] on nav "Home Over Ons Diensten Doe Mee Contact" at bounding box center [667, 496] width 1231 height 53
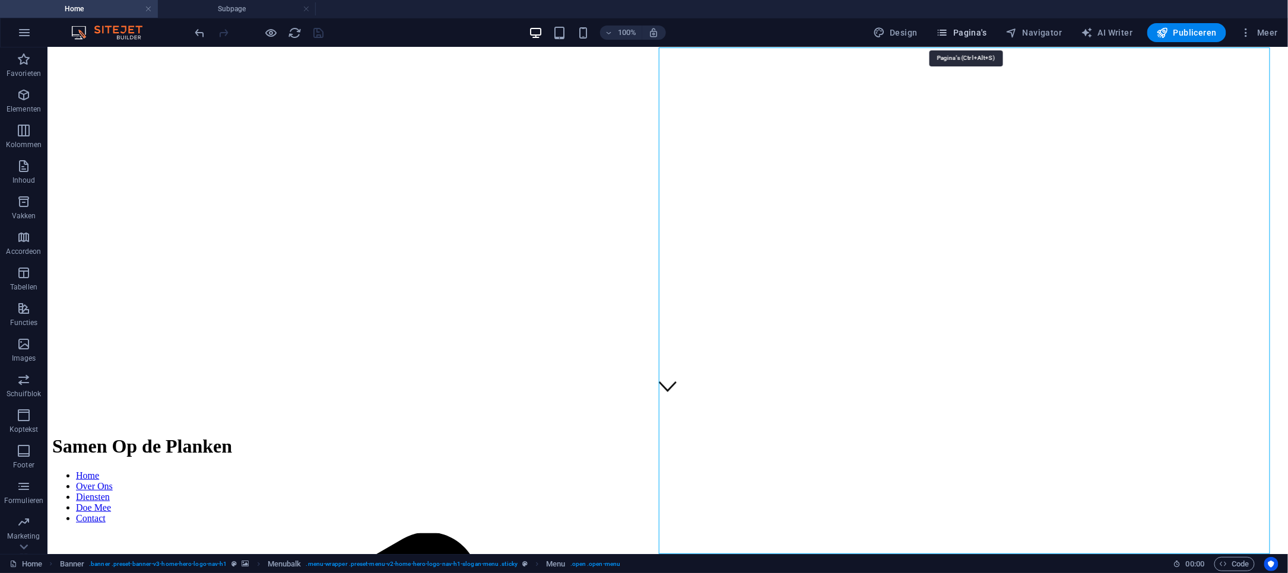
click at [805, 34] on span "Pagina's" at bounding box center [961, 33] width 50 height 12
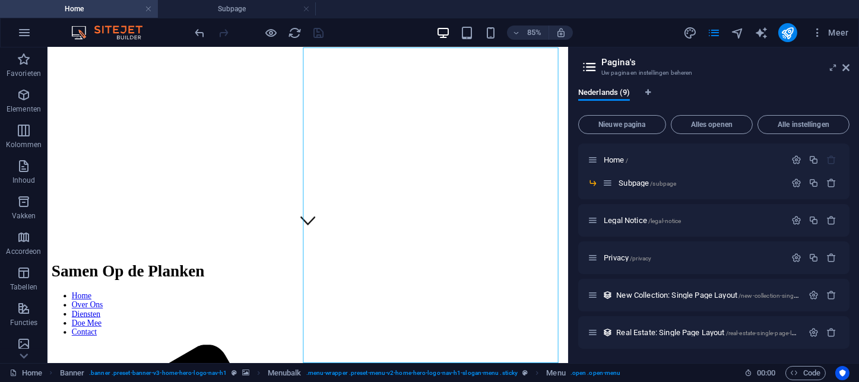
click at [805, 65] on aside "Pagina's Uw pagina en instellingen beheren Nederlands (9) Nieuwe pagina Alles o…" at bounding box center [713, 205] width 291 height 316
click at [309, 9] on link at bounding box center [306, 9] width 7 height 11
